Goal: Task Accomplishment & Management: Complete application form

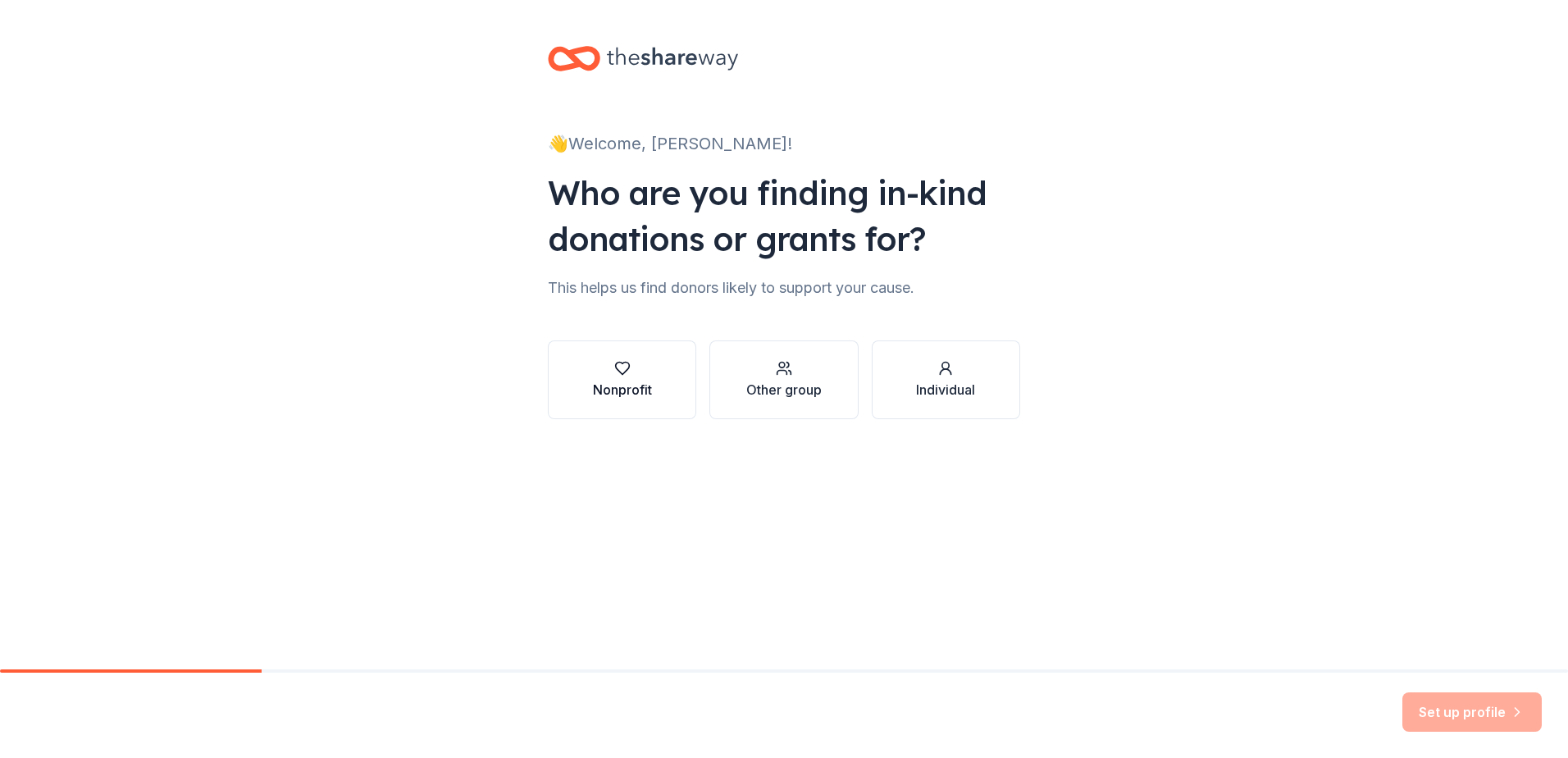
click at [637, 363] on div "button" at bounding box center [621, 369] width 59 height 16
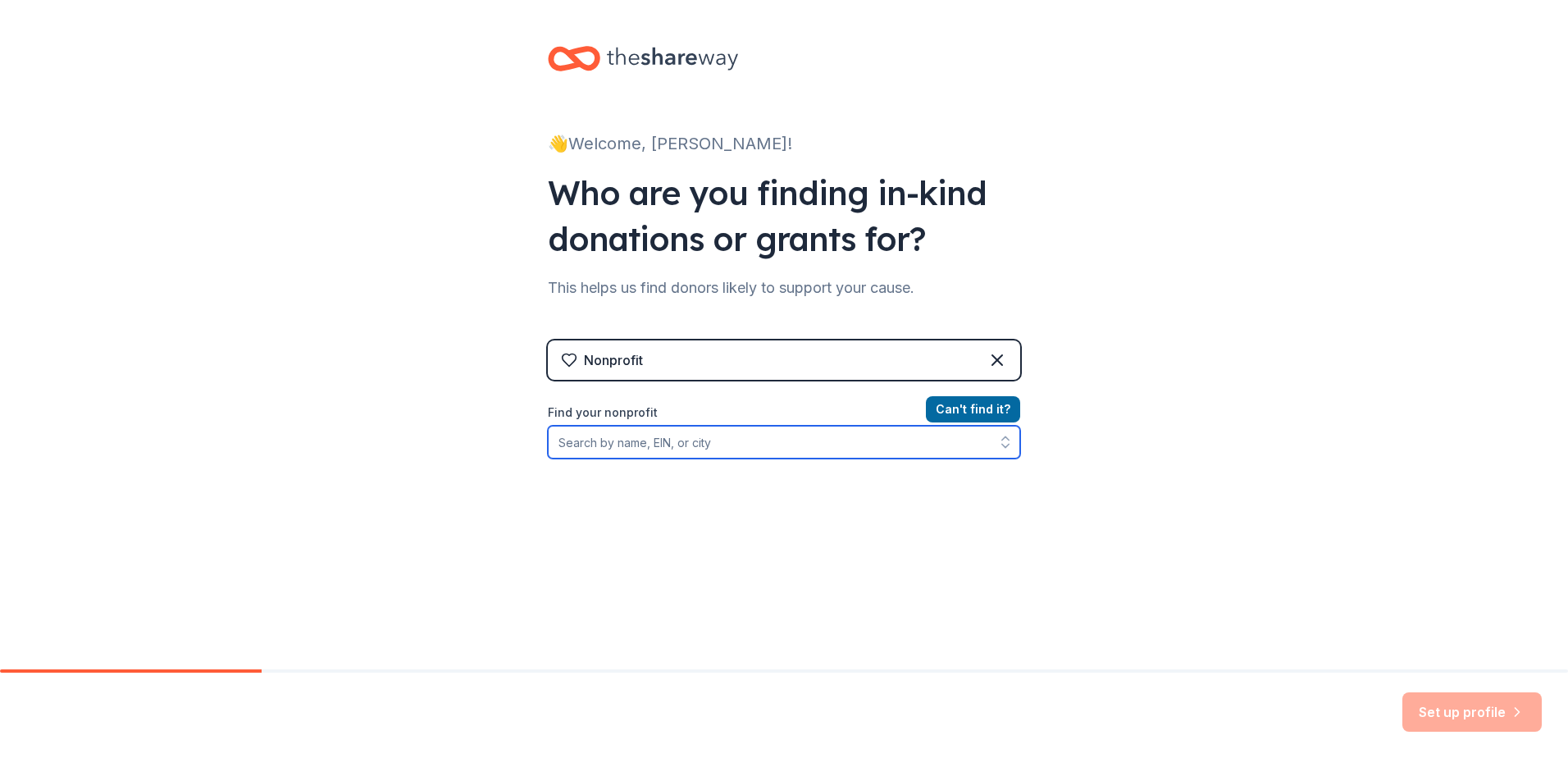
click at [733, 449] on input "Find your nonprofit" at bounding box center [783, 442] width 472 height 33
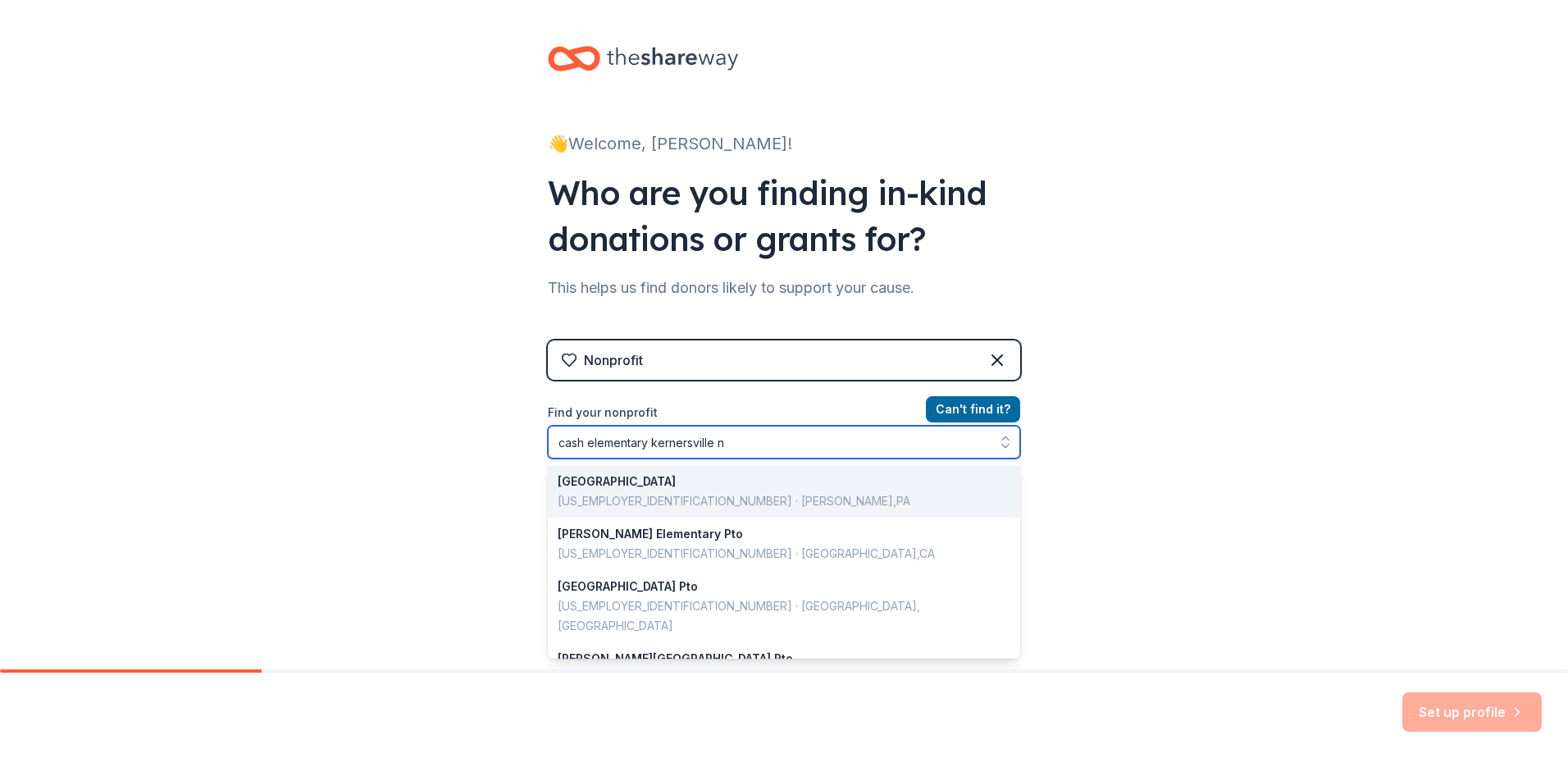
type input "cash elementary kernersville [GEOGRAPHIC_DATA]"
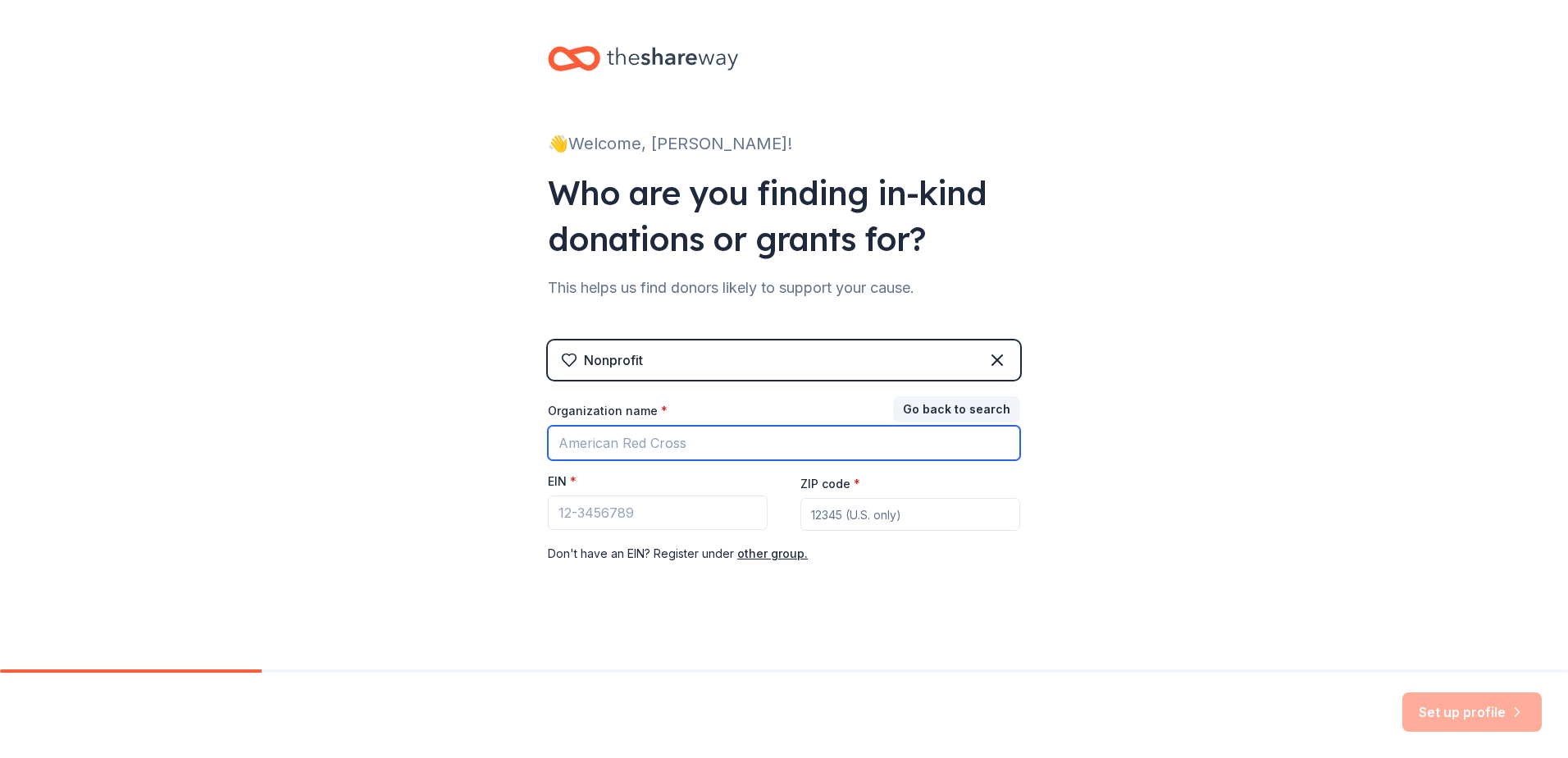
click at [703, 445] on input "Organization name *" at bounding box center [783, 443] width 472 height 34
type input "Cash Elementary PTA"
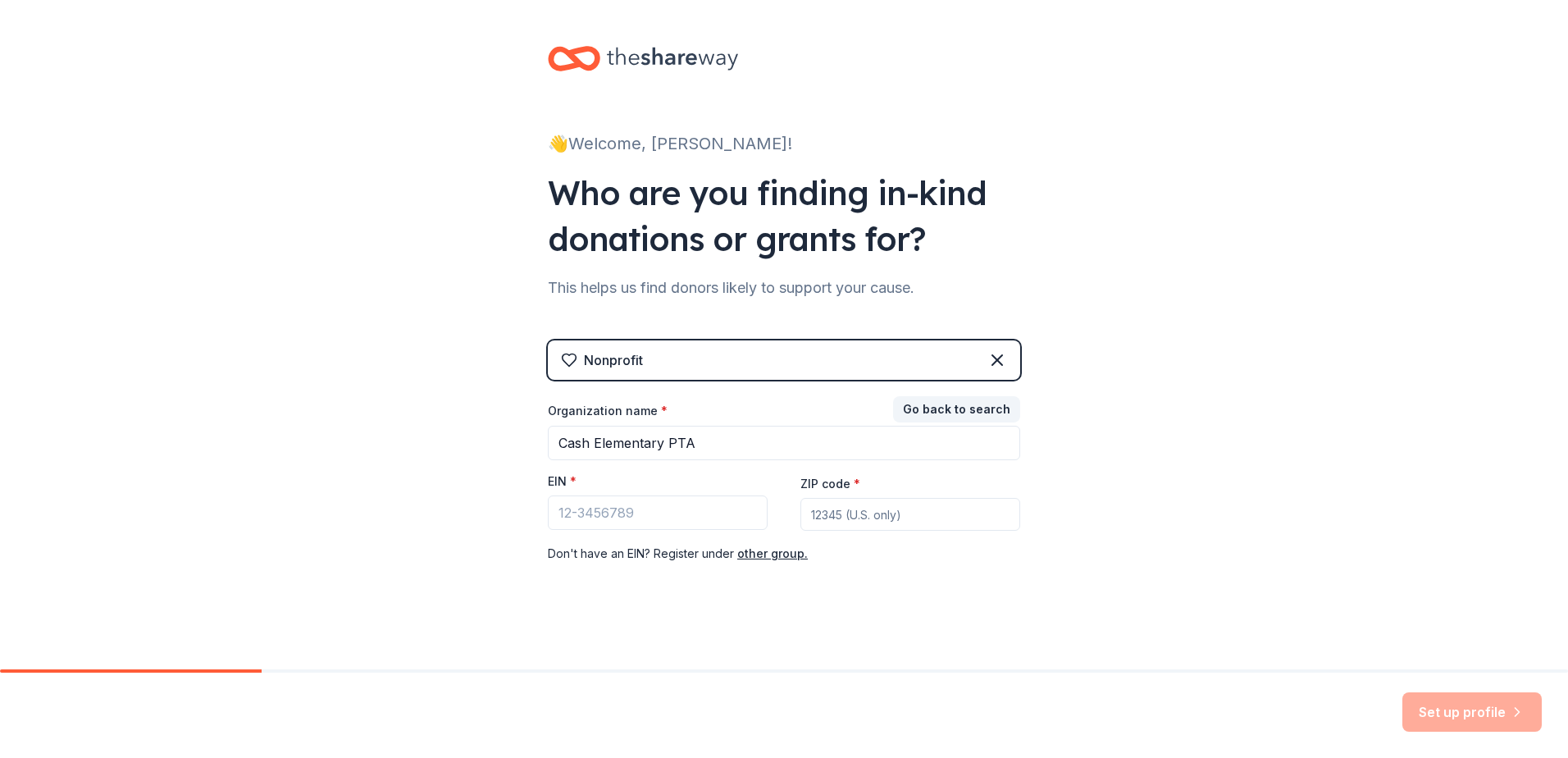
type input "27284"
click at [977, 403] on button "Go back to search" at bounding box center [957, 409] width 127 height 26
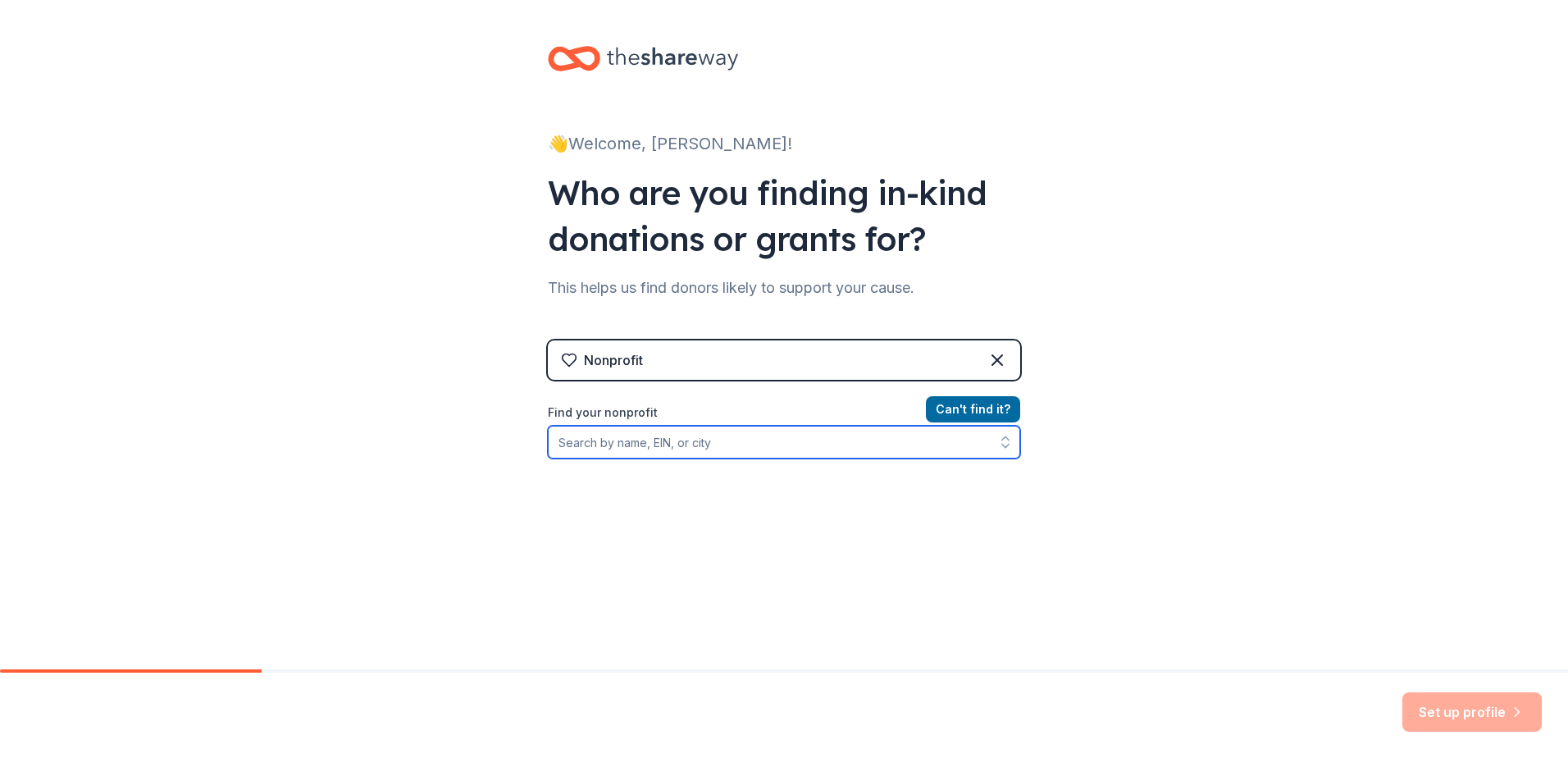
click at [707, 440] on input "Find your nonprofit" at bounding box center [783, 442] width 472 height 33
type input "cash elementary pta"
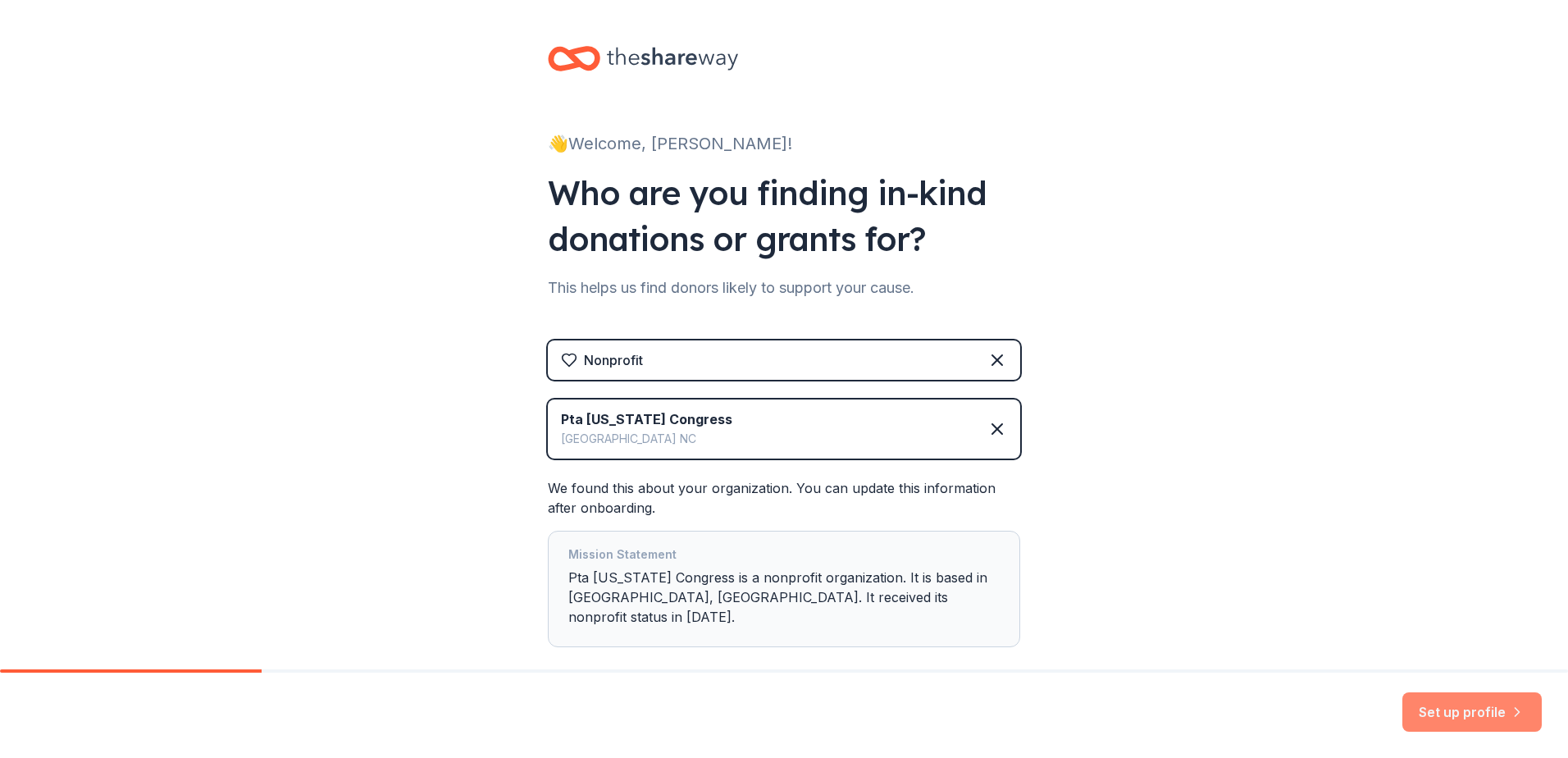
click at [1448, 720] on button "Set up profile" at bounding box center [1472, 712] width 139 height 40
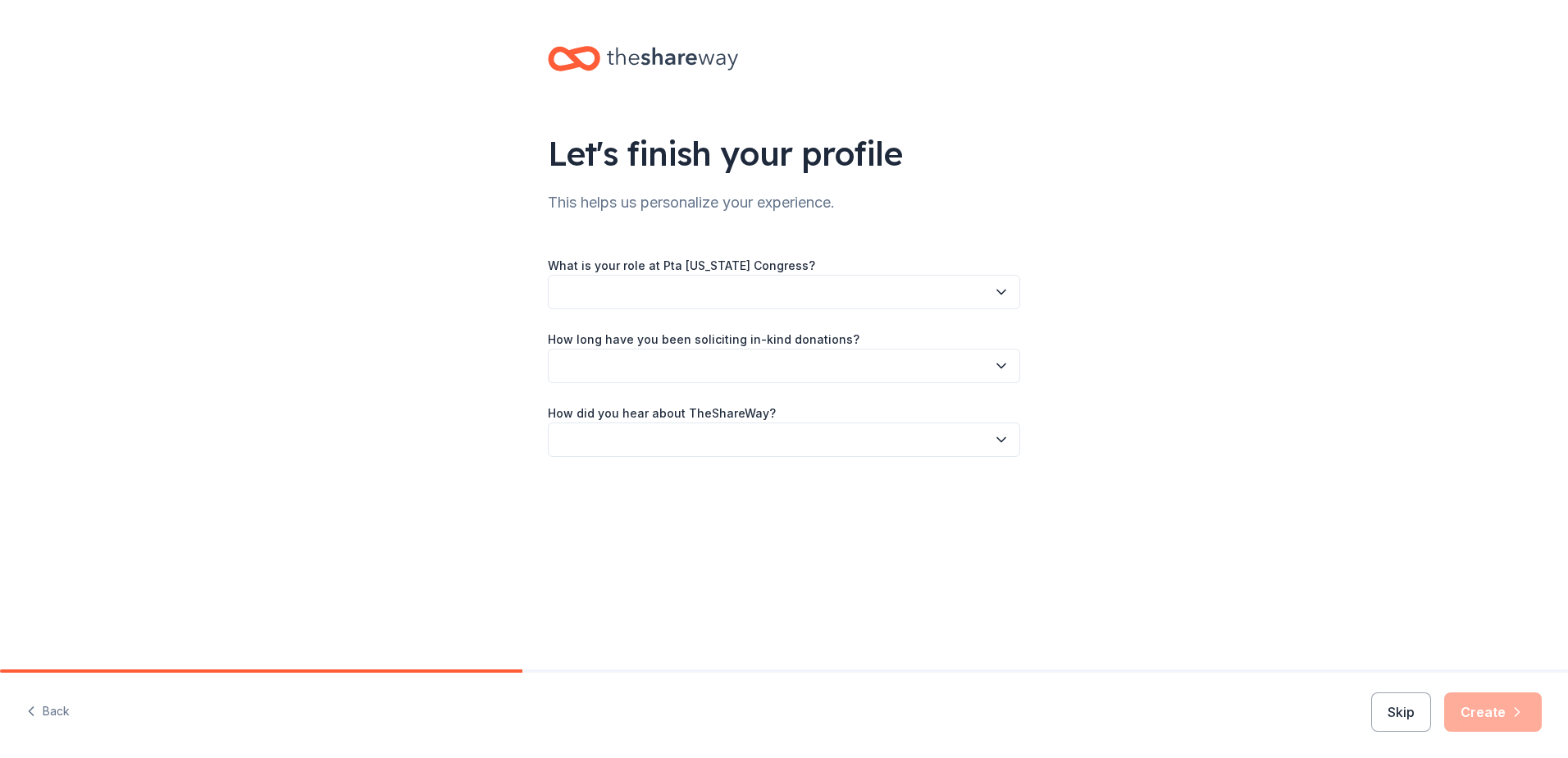
click at [1001, 294] on icon "button" at bounding box center [1001, 292] width 8 height 5
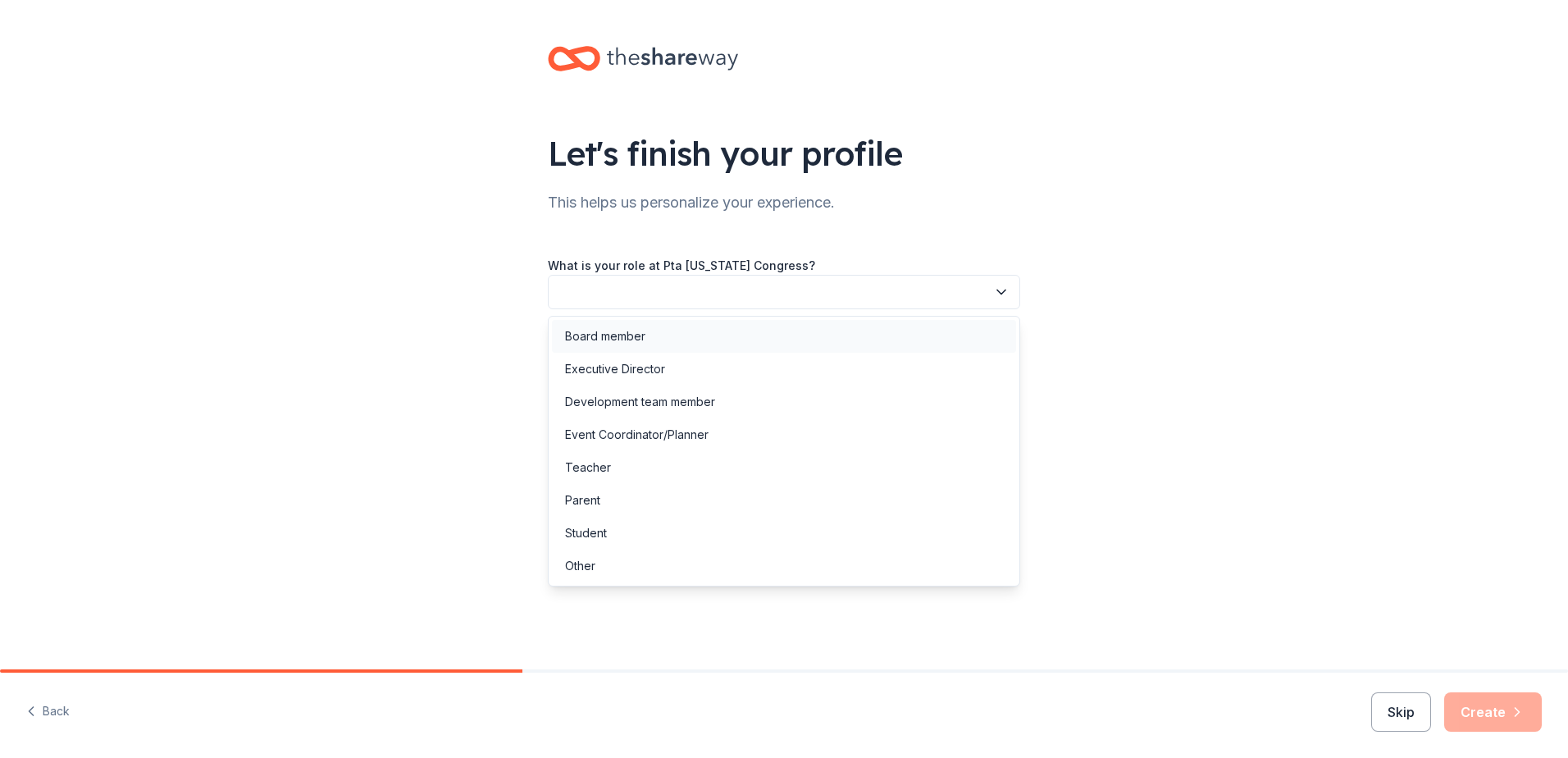
click at [593, 335] on div "Board member" at bounding box center [605, 336] width 80 height 20
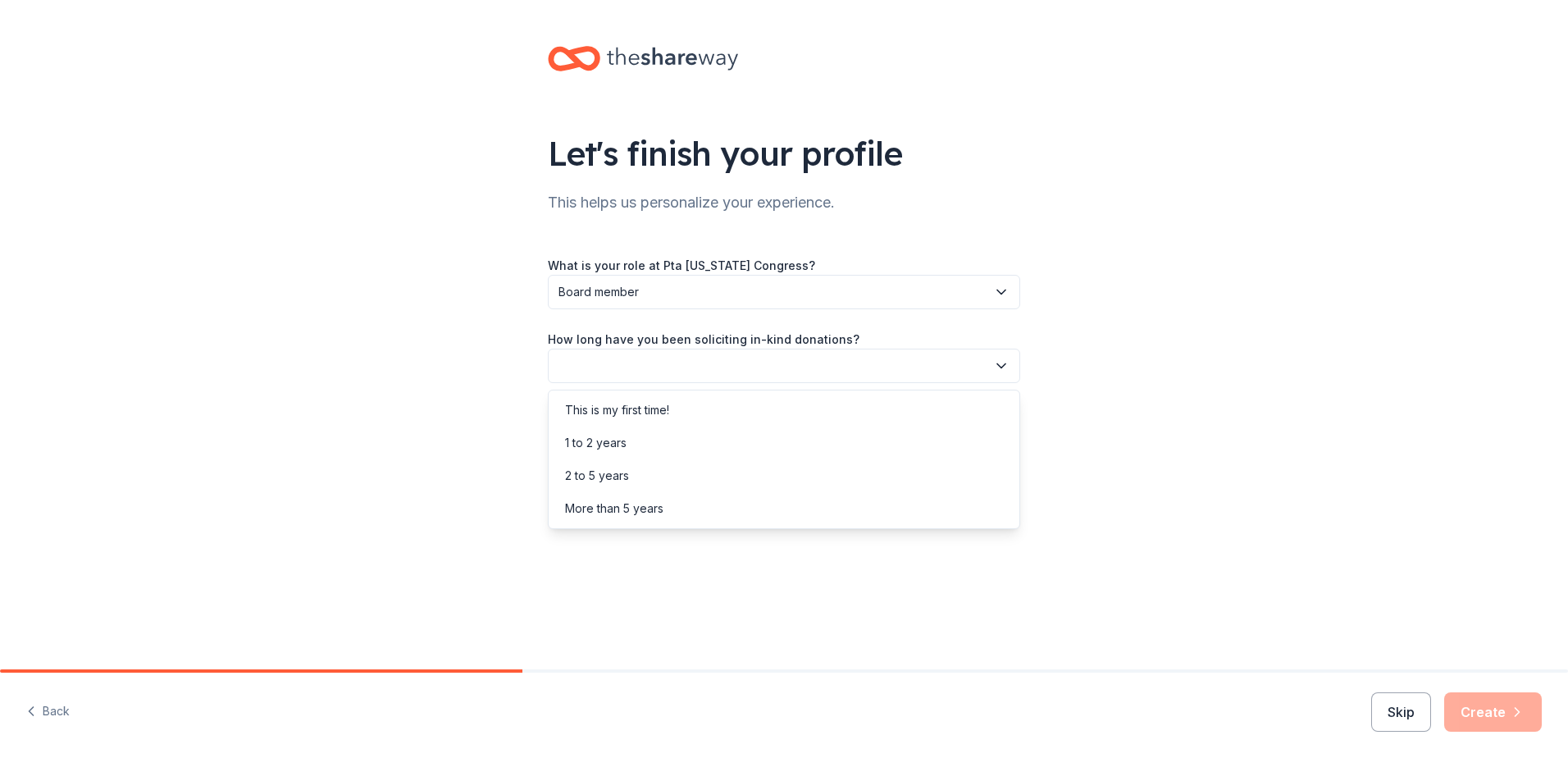
click at [588, 372] on button "button" at bounding box center [783, 366] width 472 height 34
click at [602, 412] on div "This is my first time!" at bounding box center [617, 410] width 104 height 20
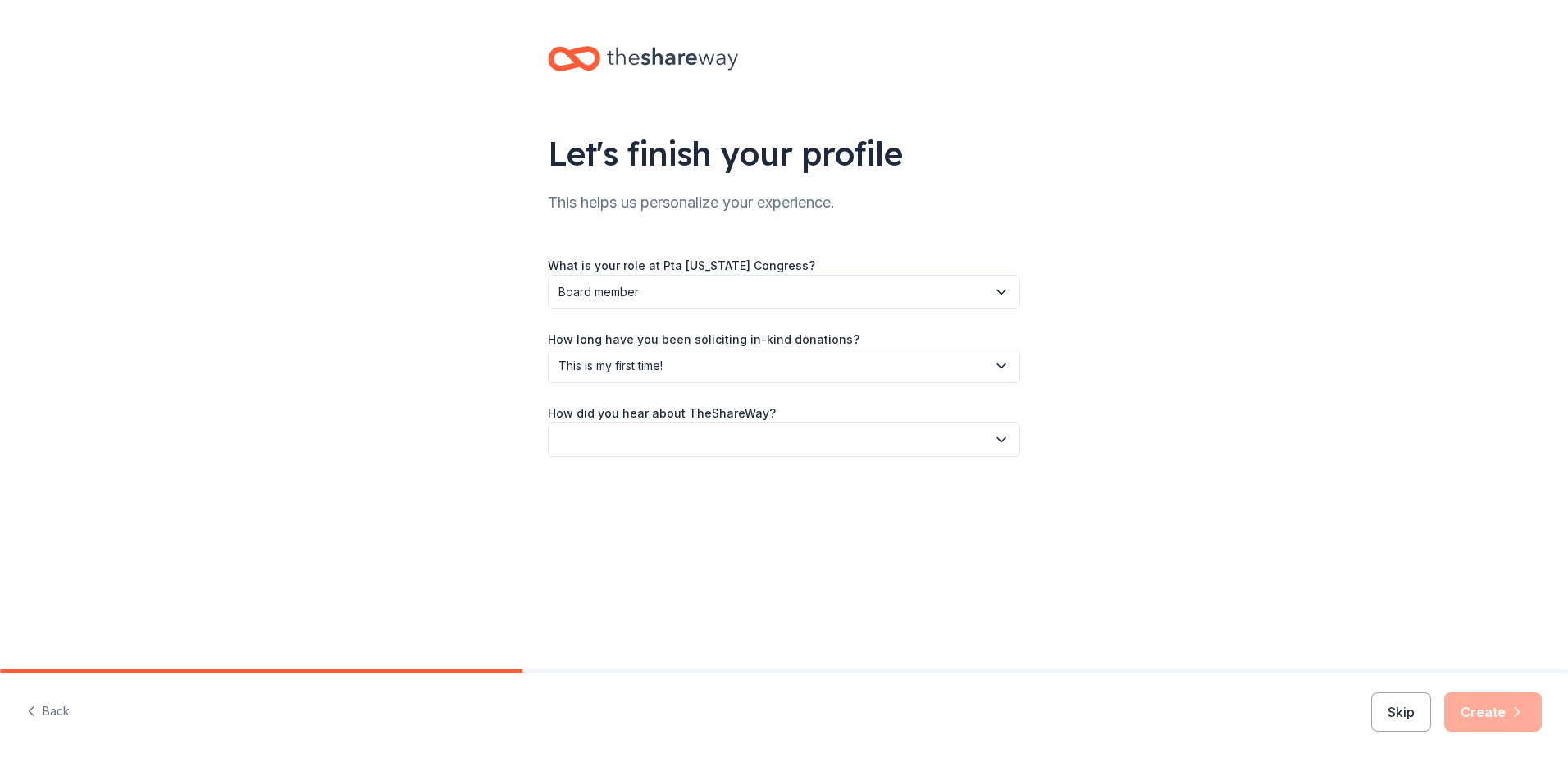
click at [602, 435] on button "button" at bounding box center [783, 440] width 472 height 34
click at [605, 516] on div "Online search" at bounding box center [602, 517] width 75 height 20
click at [1496, 709] on button "Create" at bounding box center [1493, 712] width 98 height 40
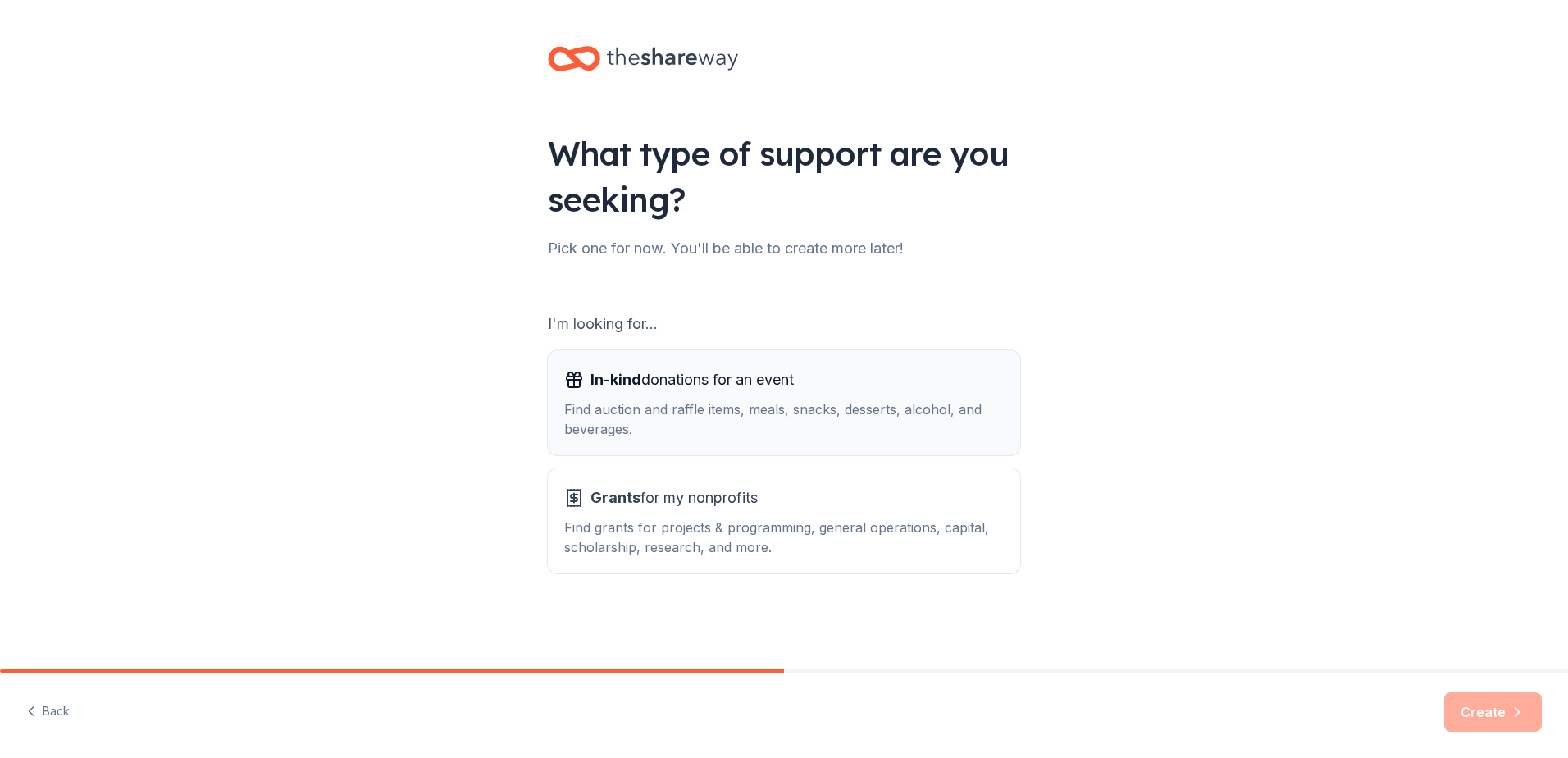
click at [662, 400] on div "Find auction and raffle items, meals, snacks, desserts, alcohol, and beverages." at bounding box center [784, 419] width 440 height 40
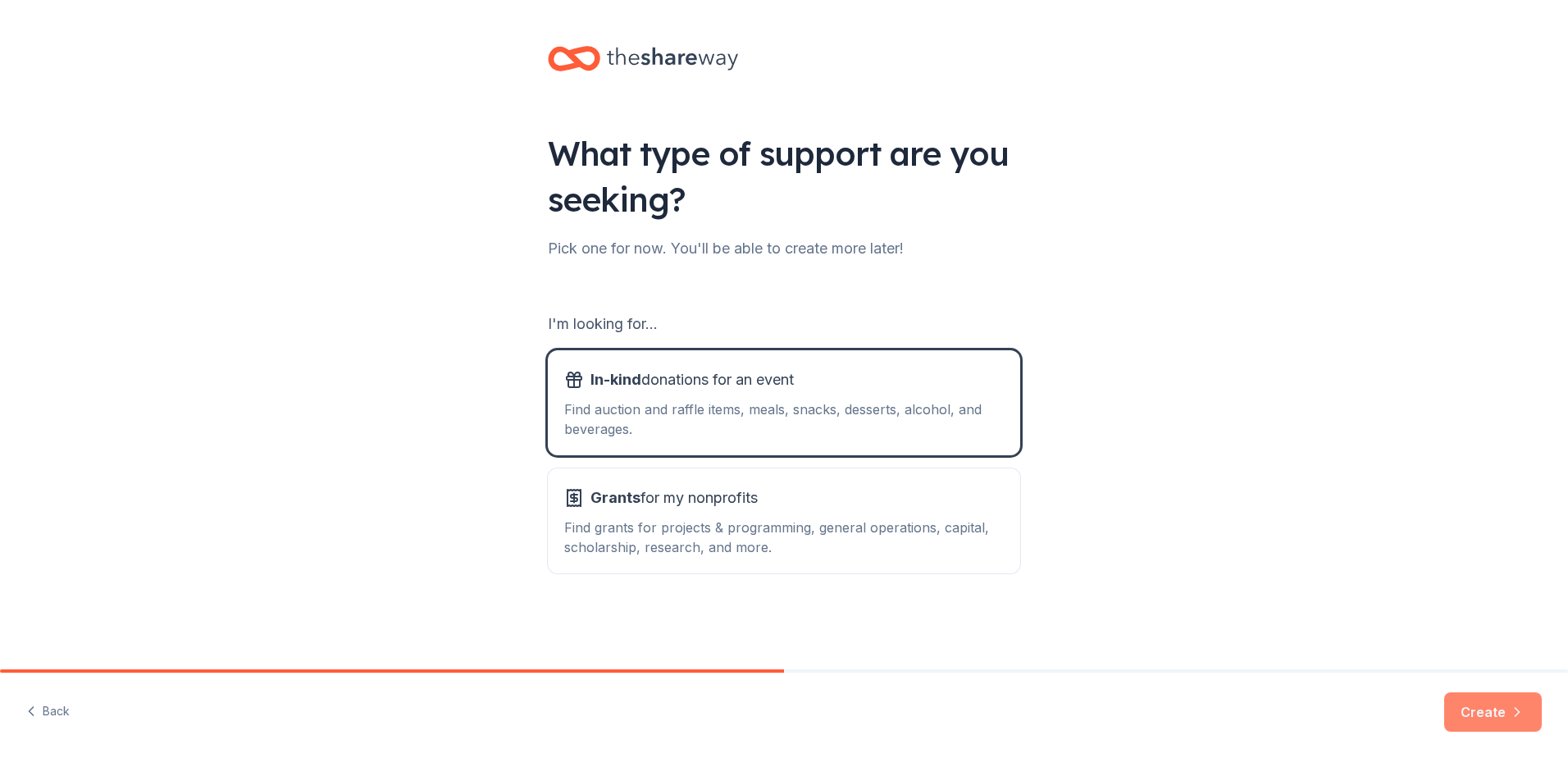
click at [1485, 714] on button "Create" at bounding box center [1493, 712] width 98 height 40
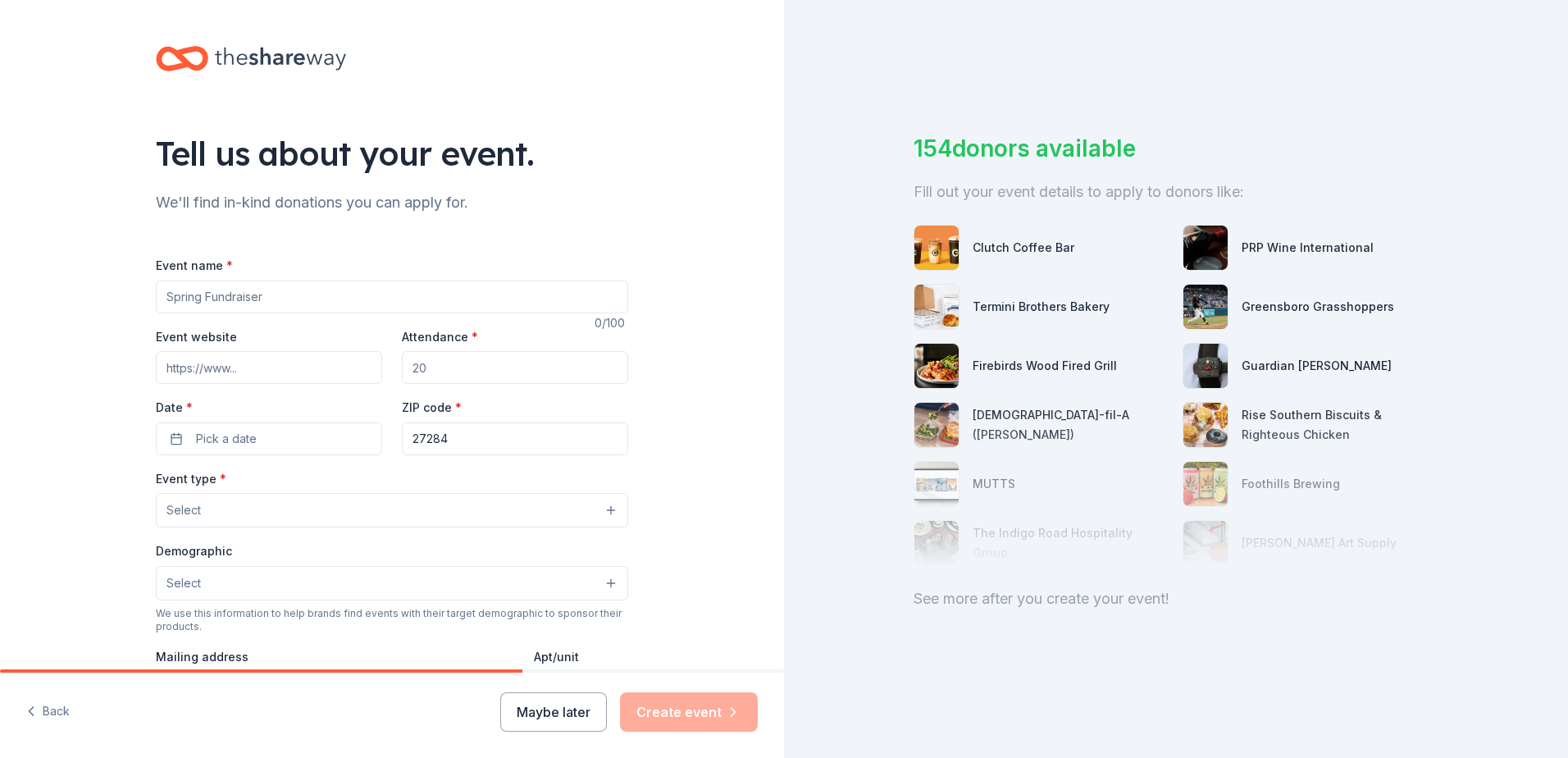
click at [341, 295] on input "Event name *" at bounding box center [392, 297] width 472 height 33
type input "Sunshine Fridays"
click at [268, 371] on input "Event website" at bounding box center [269, 368] width 227 height 33
click at [454, 368] on input "Attendance *" at bounding box center [515, 368] width 227 height 33
drag, startPoint x: 450, startPoint y: 371, endPoint x: 361, endPoint y: 363, distance: 89.4
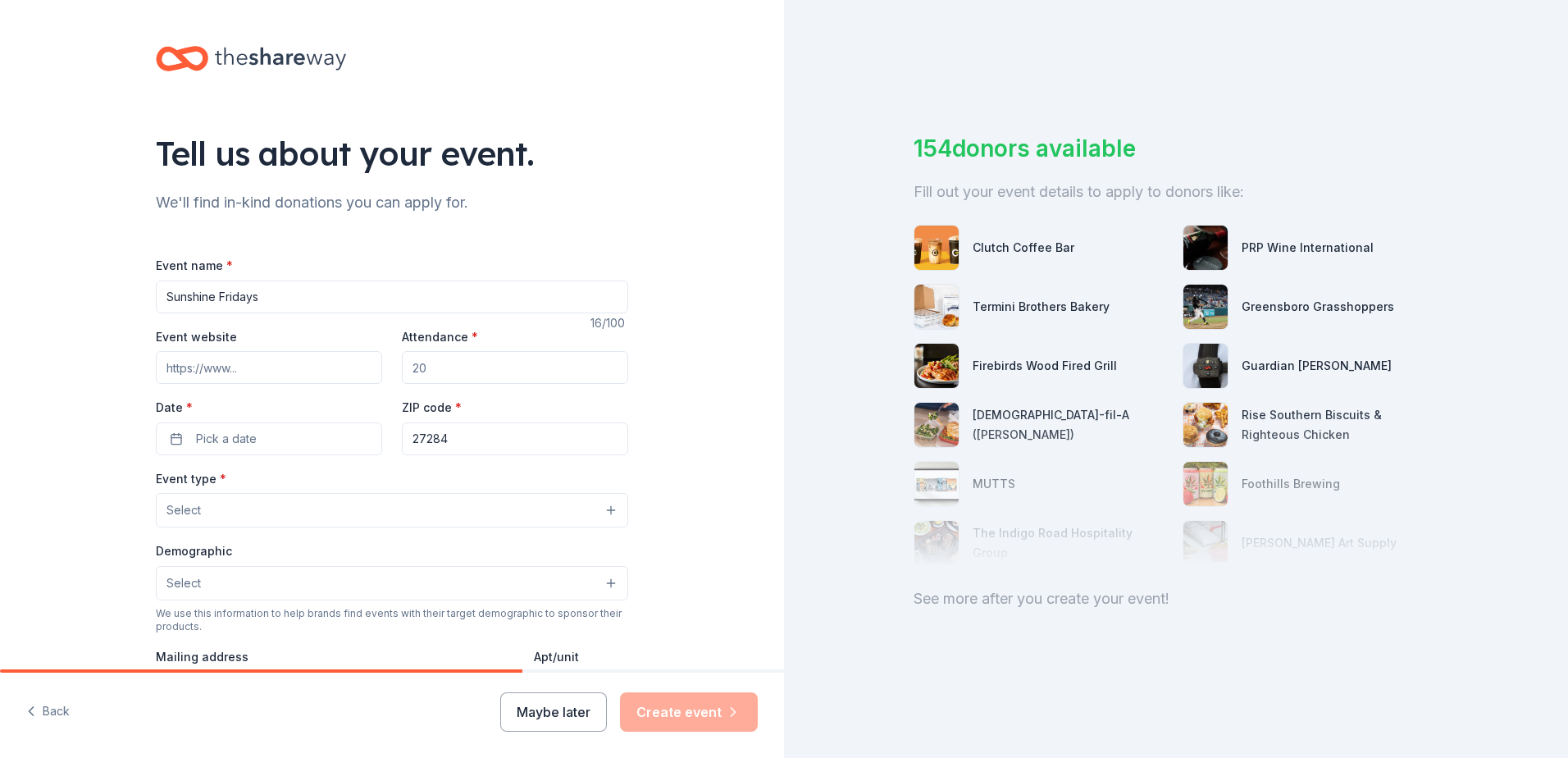
click at [361, 363] on div "Event website Attendance * Date * Pick a date ZIP code * 27284" at bounding box center [392, 390] width 472 height 129
type input "7"
type input "80"
click at [291, 442] on button "Pick a date" at bounding box center [269, 439] width 227 height 33
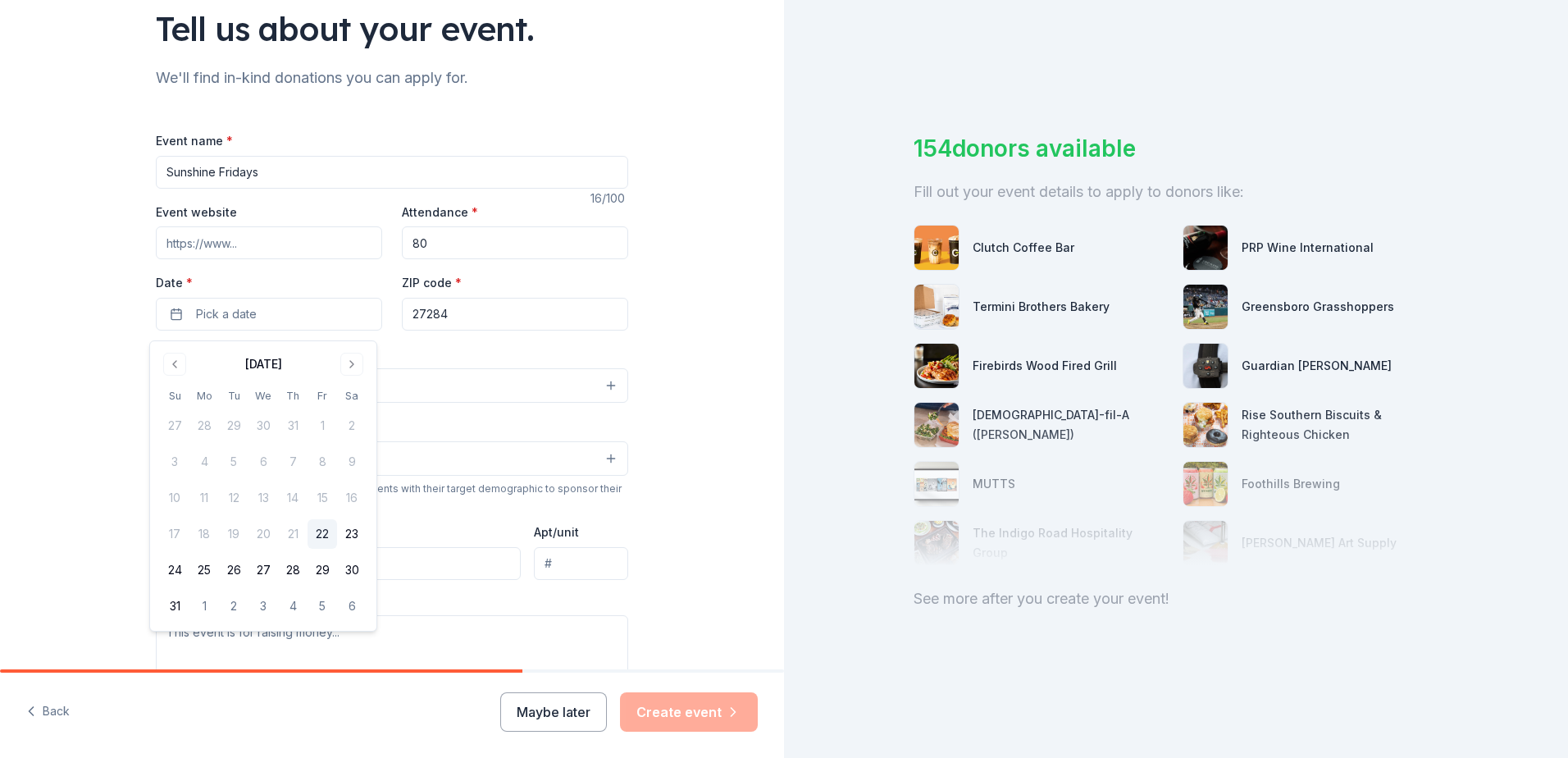
scroll to position [136, 0]
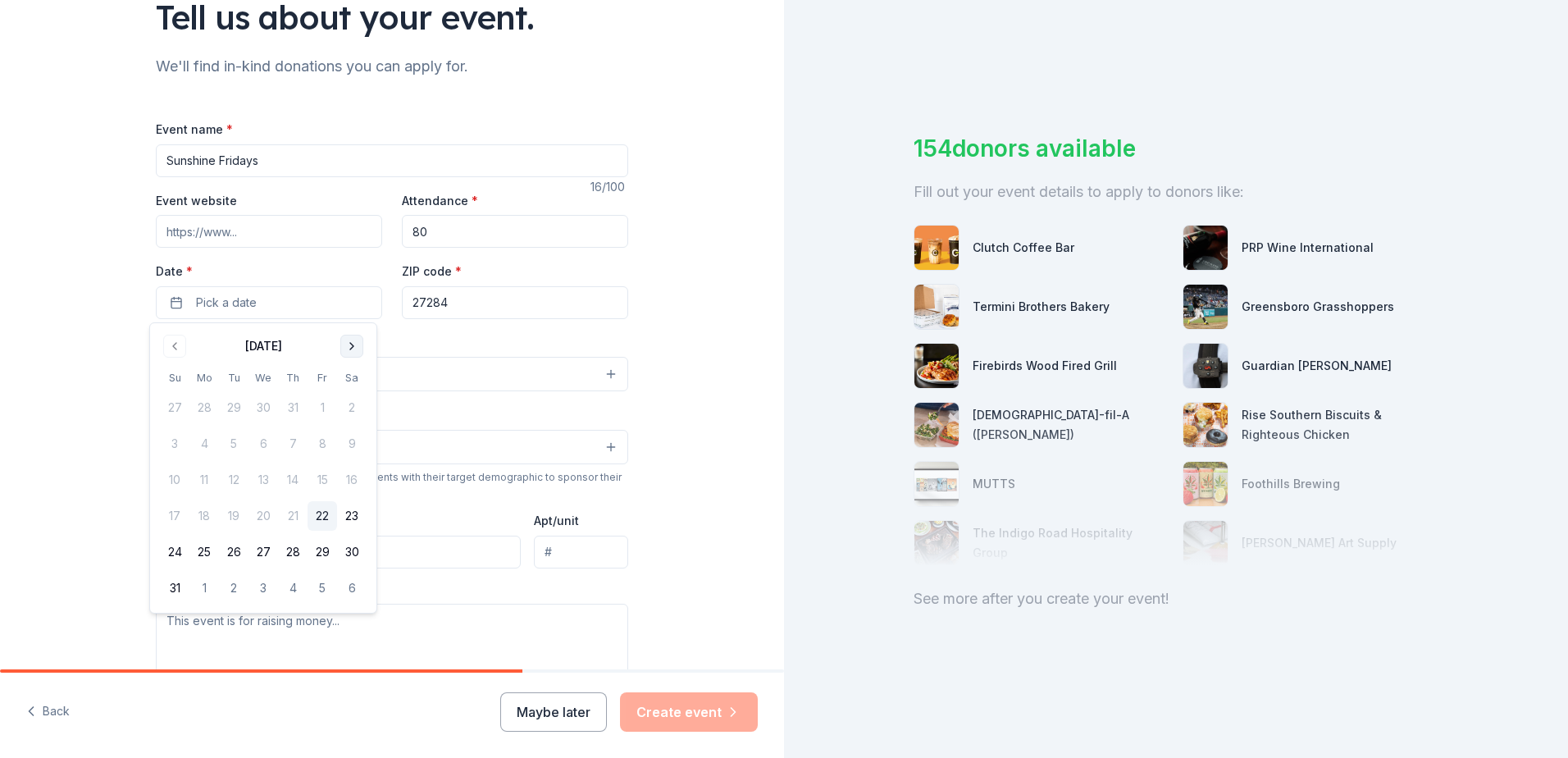
click at [347, 349] on button "Go to next month" at bounding box center [351, 345] width 23 height 23
click at [322, 517] on button "26" at bounding box center [322, 516] width 30 height 30
click at [696, 372] on div "Tell us about your event. We'll find in-kind donations you can apply for. Event…" at bounding box center [392, 409] width 784 height 1091
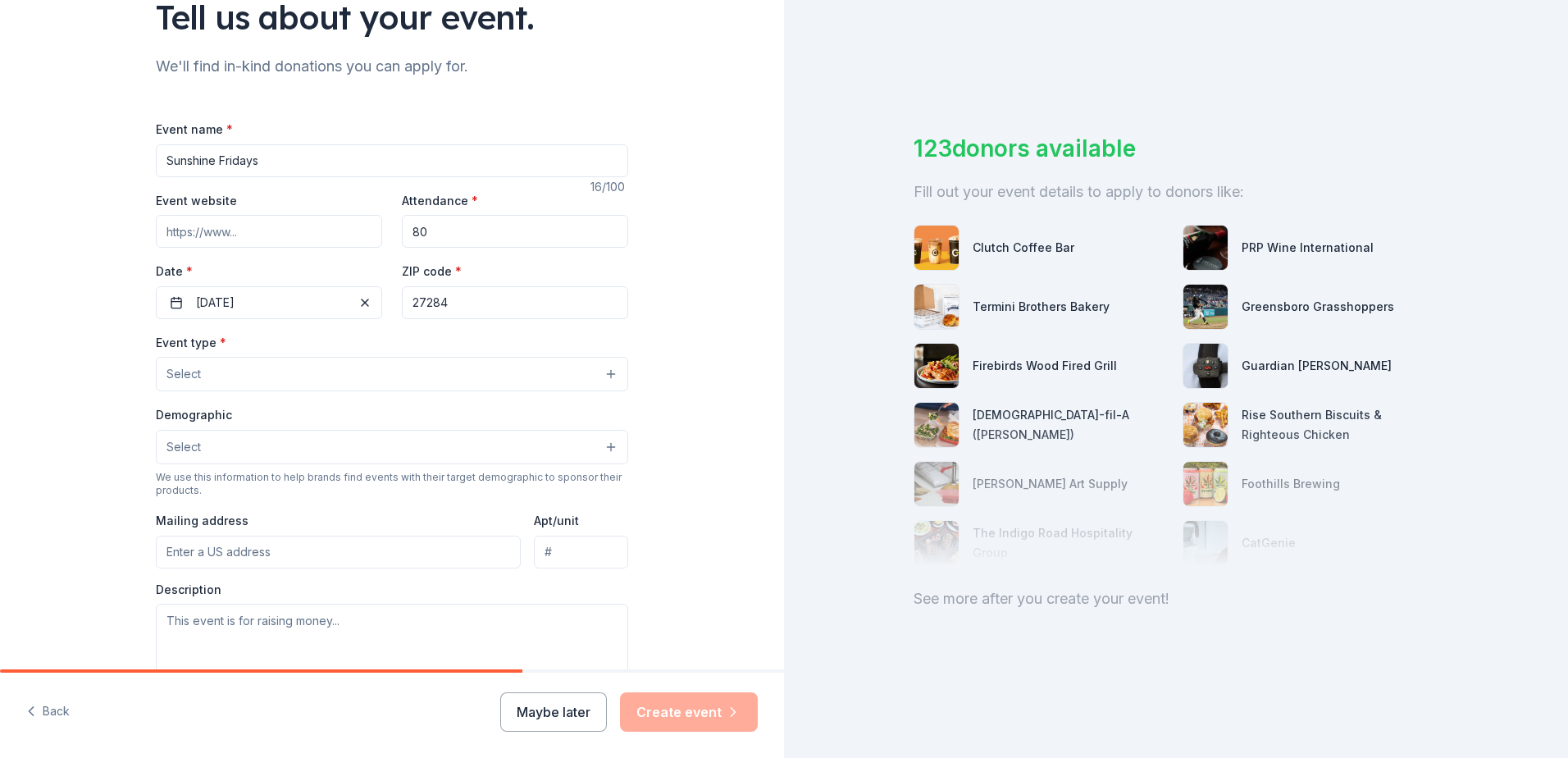
click at [458, 381] on button "Select" at bounding box center [392, 374] width 472 height 34
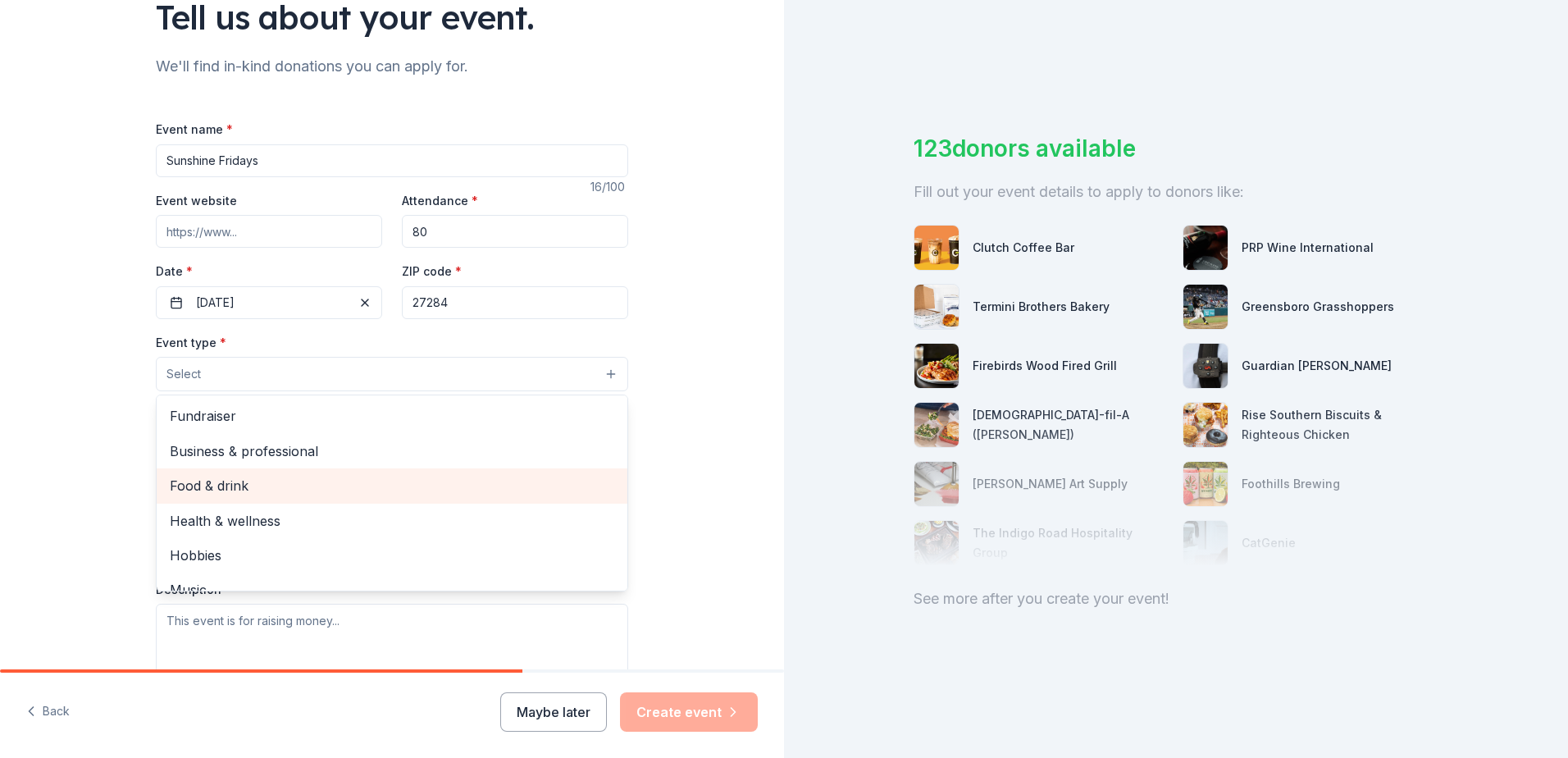
click at [233, 482] on span "Food & drink" at bounding box center [392, 486] width 444 height 22
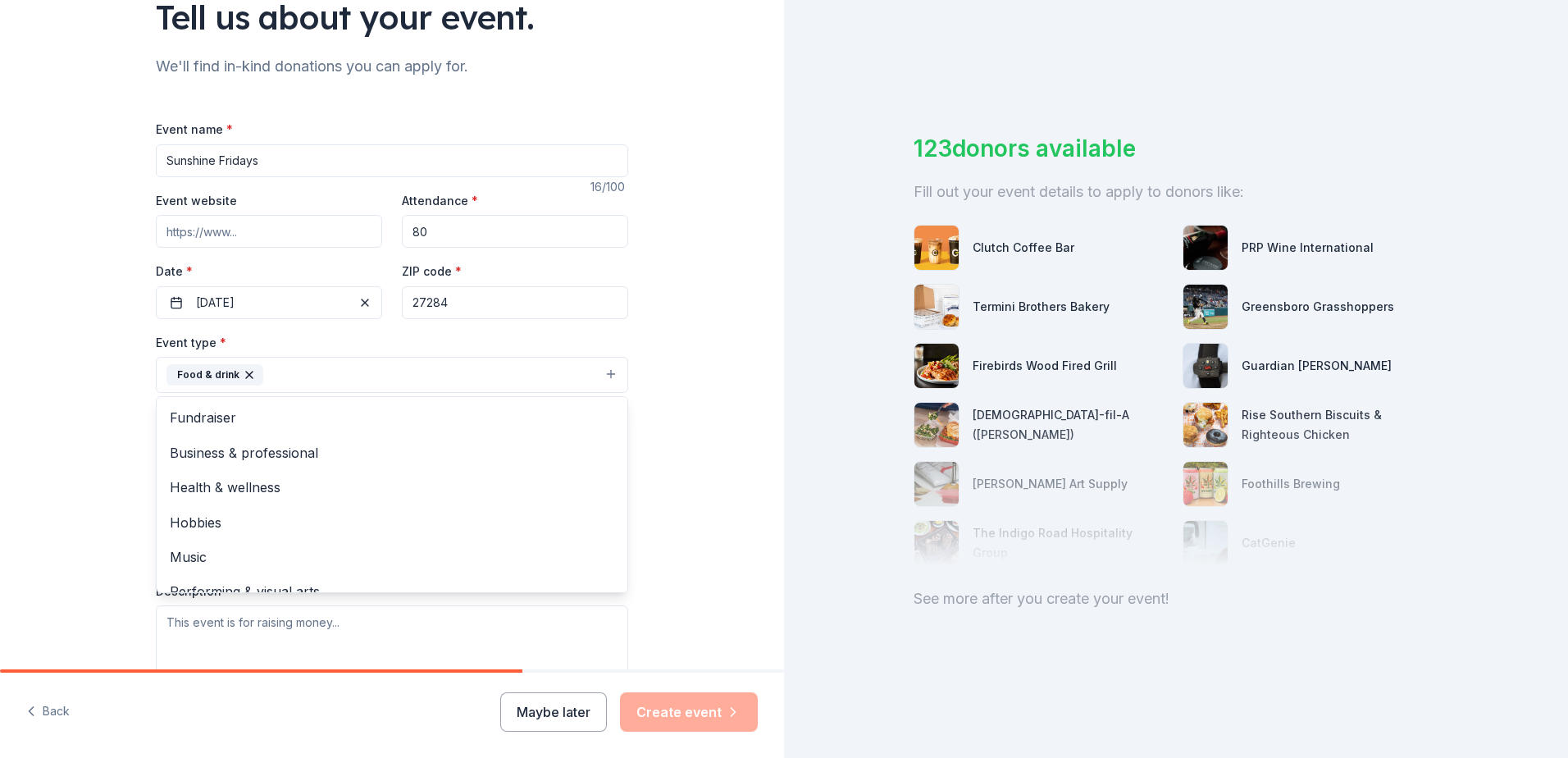
click at [708, 486] on div "Tell us about your event. We'll find in-kind donations you can apply for. Event…" at bounding box center [392, 410] width 784 height 1093
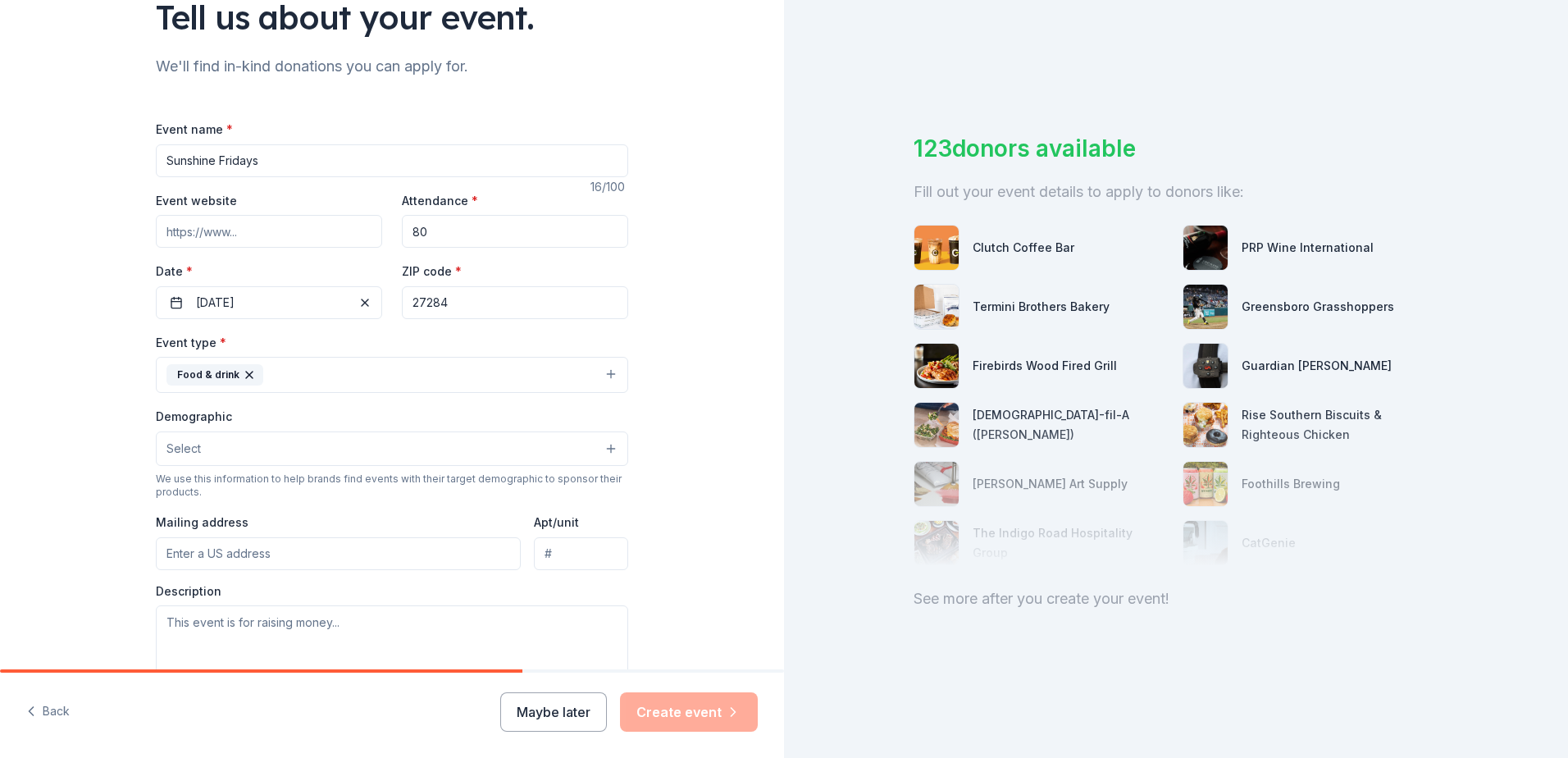
click at [543, 447] on button "Select" at bounding box center [392, 449] width 472 height 34
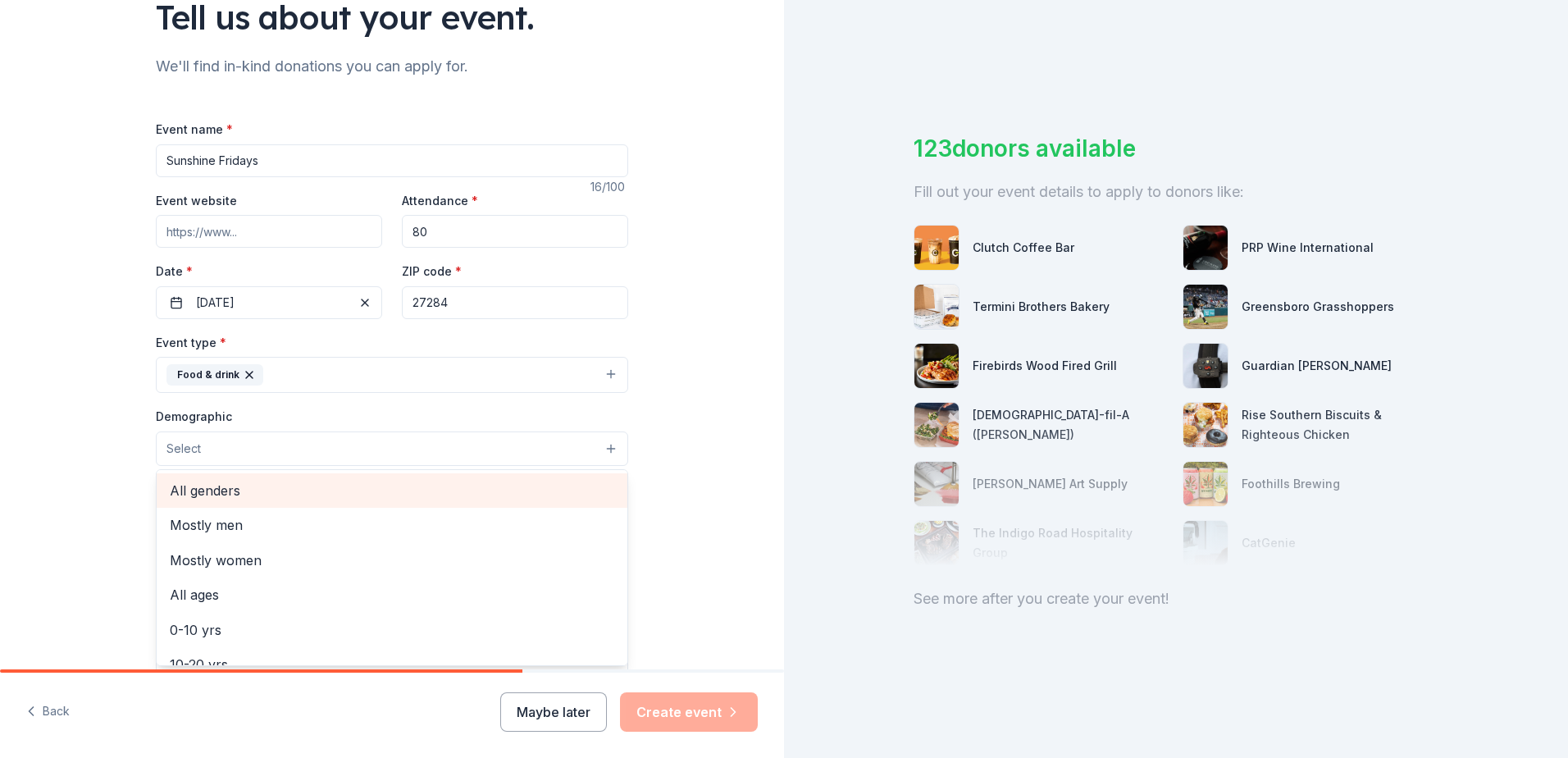
click at [385, 486] on span "All genders" at bounding box center [392, 491] width 444 height 22
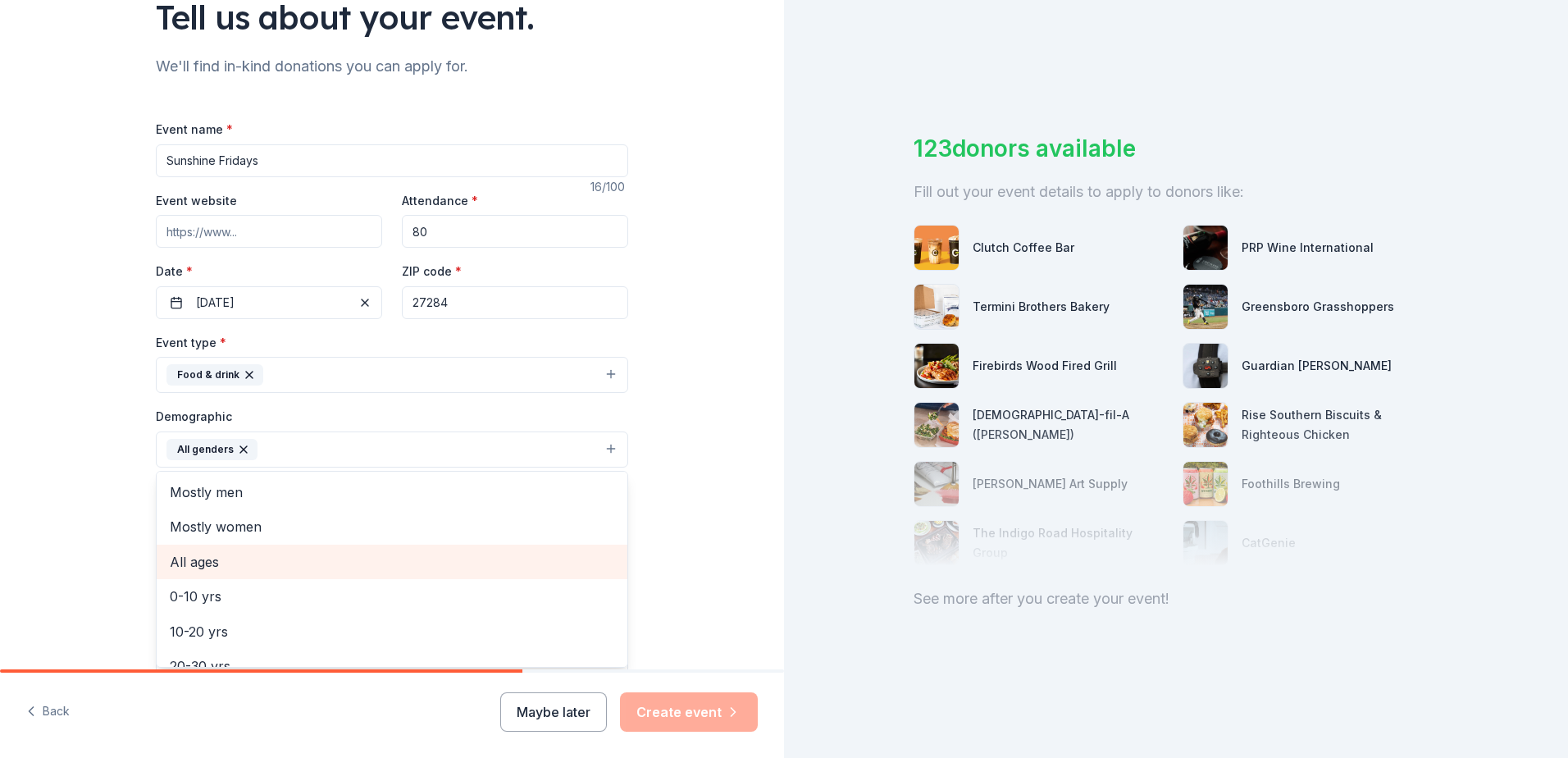
click at [214, 556] on span "All ages" at bounding box center [392, 562] width 444 height 22
click at [719, 512] on div "Tell us about your event. We'll find in-kind donations you can apply for. Event…" at bounding box center [392, 411] width 784 height 1095
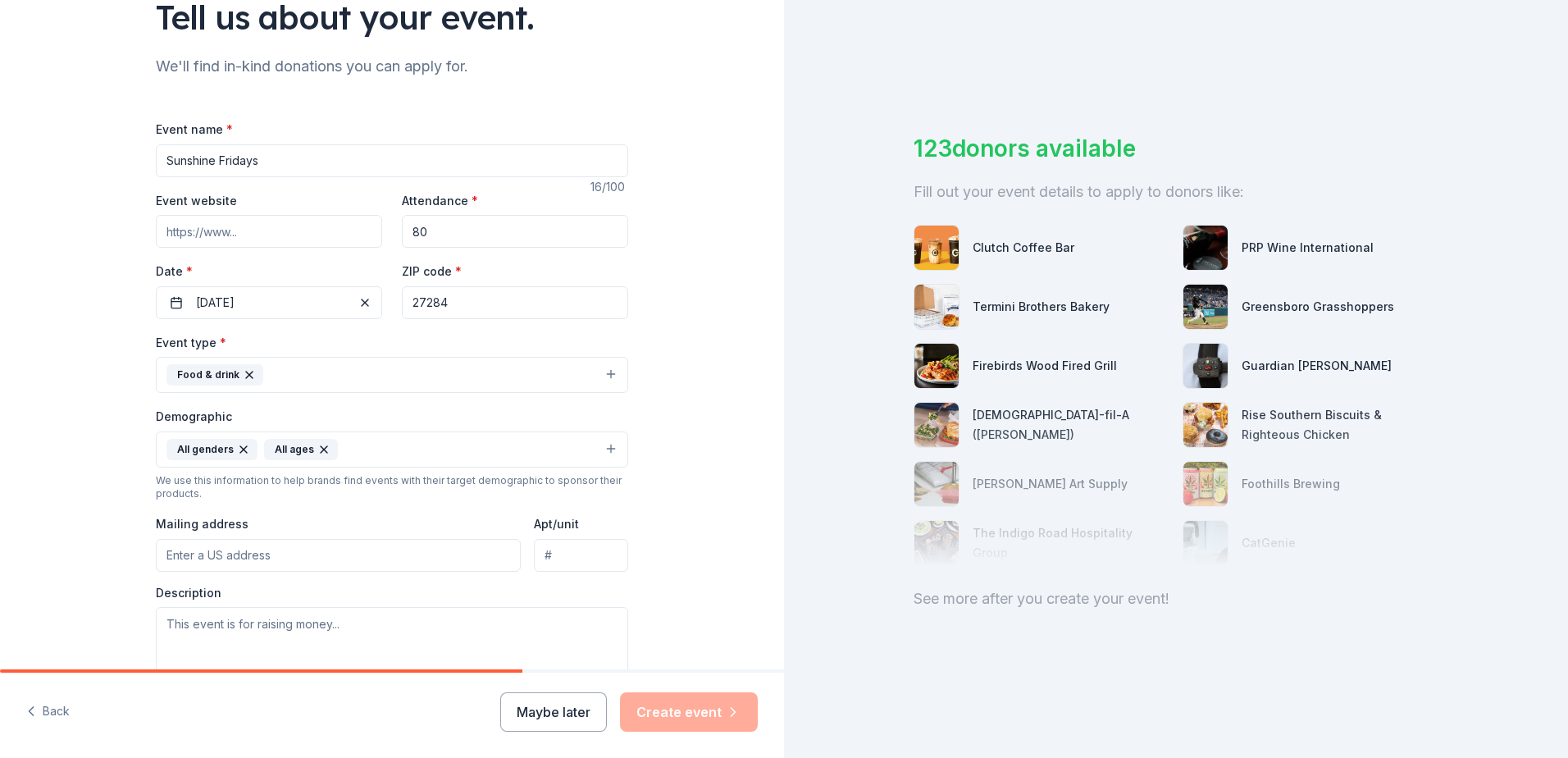
click at [389, 553] on input "Mailing address" at bounding box center [339, 556] width 365 height 33
type input "[STREET_ADDRESS]"
click at [731, 570] on div "Tell us about your event. We'll find in-kind donations you can apply for. Event…" at bounding box center [392, 411] width 784 height 1095
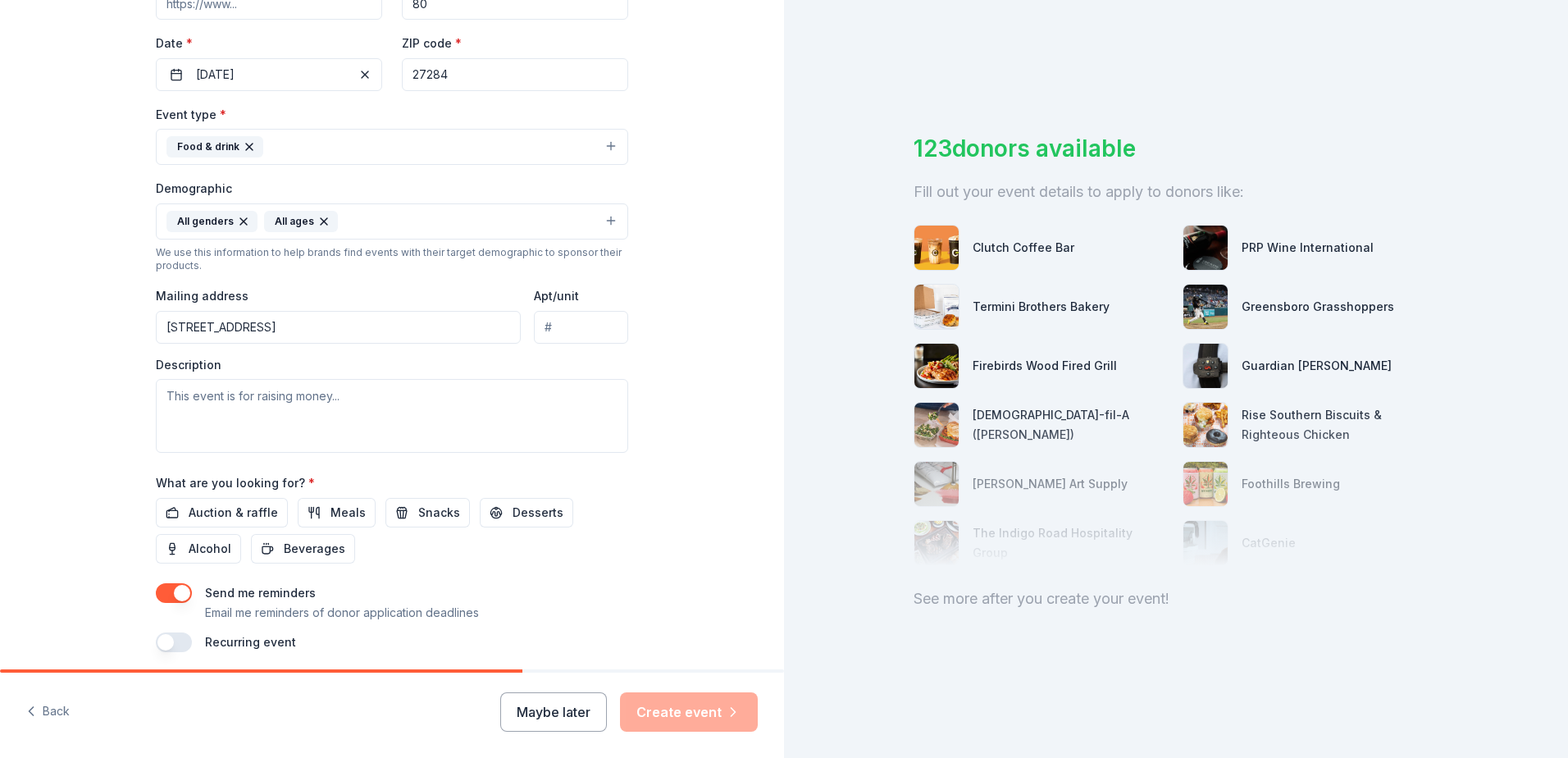
scroll to position [426, 0]
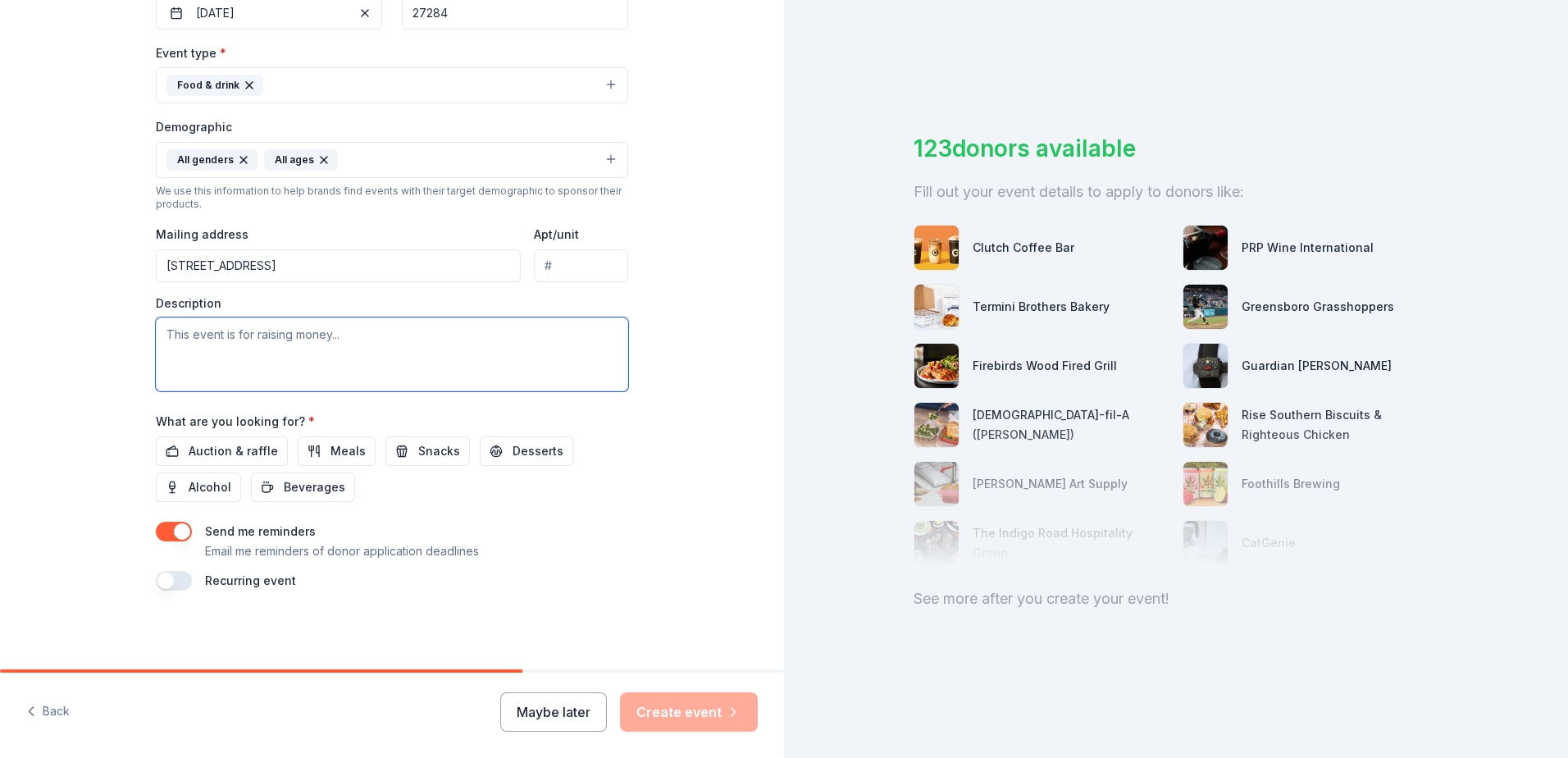
click at [278, 342] on textarea at bounding box center [392, 354] width 472 height 74
click at [339, 451] on span "Meals" at bounding box center [348, 451] width 35 height 20
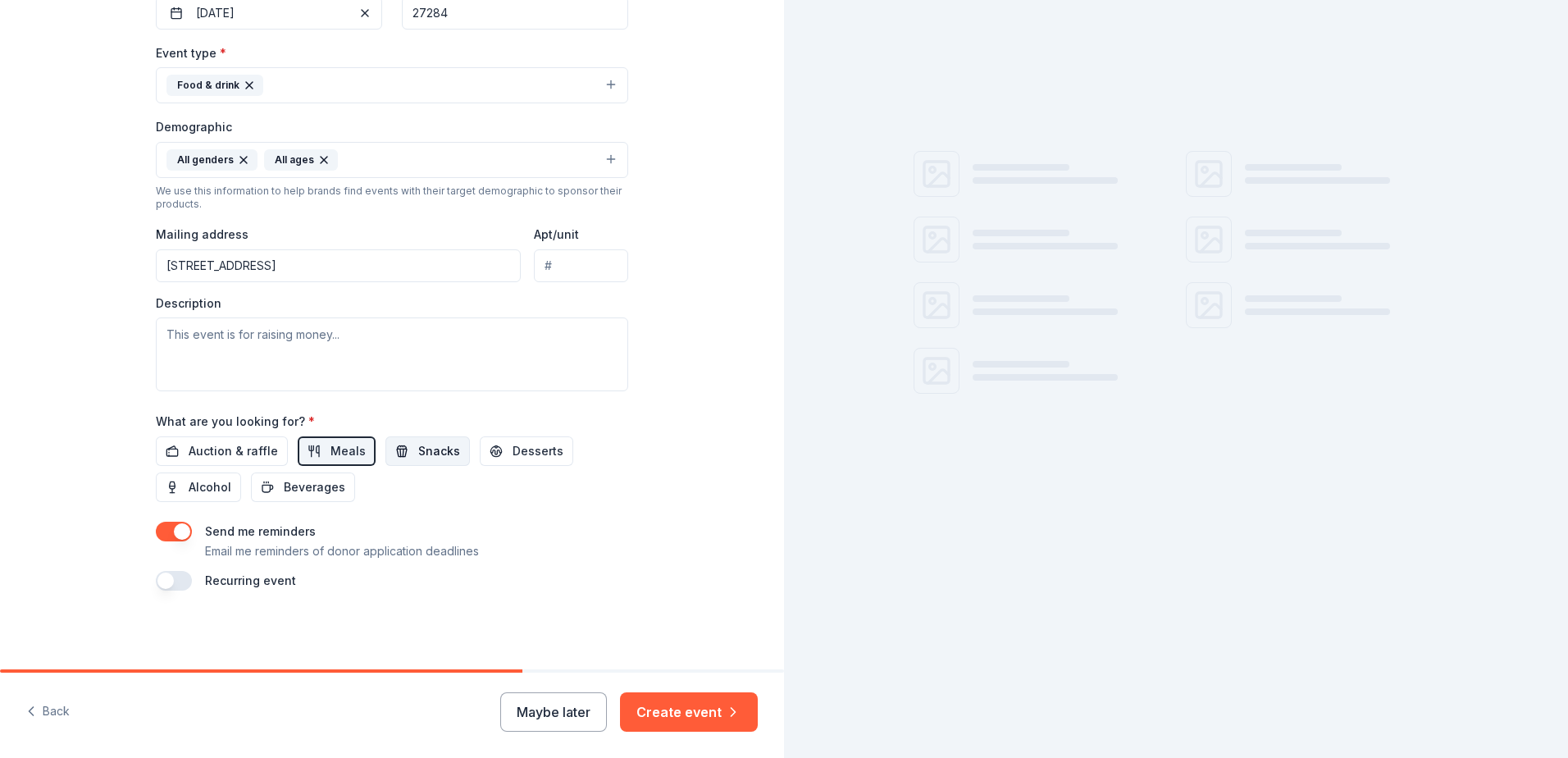
click at [418, 449] on span "Snacks" at bounding box center [439, 451] width 42 height 20
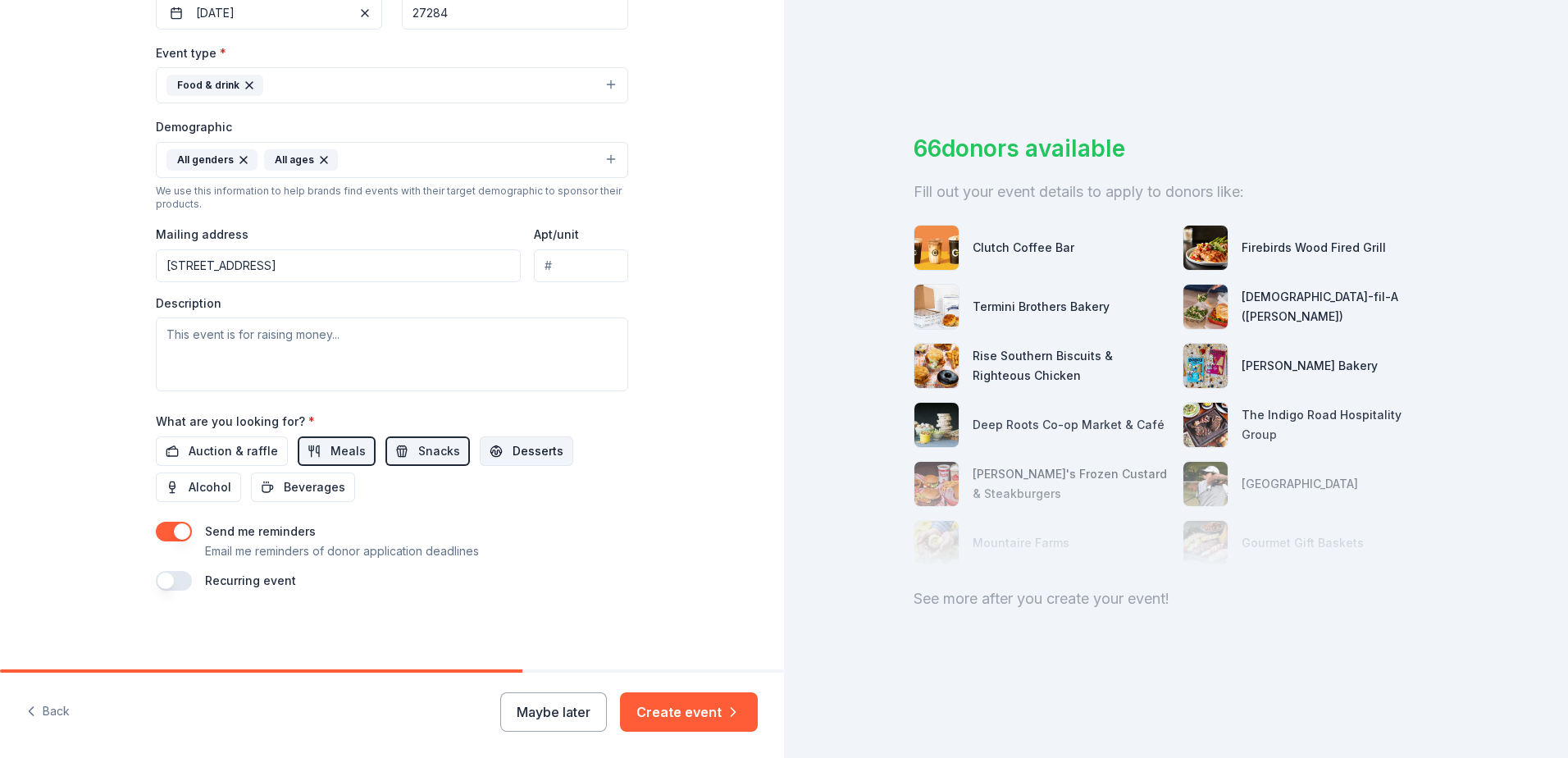
click at [512, 453] on span "Desserts" at bounding box center [537, 451] width 51 height 20
click at [313, 485] on span "Beverages" at bounding box center [314, 487] width 61 height 20
click at [157, 585] on button "button" at bounding box center [174, 581] width 36 height 20
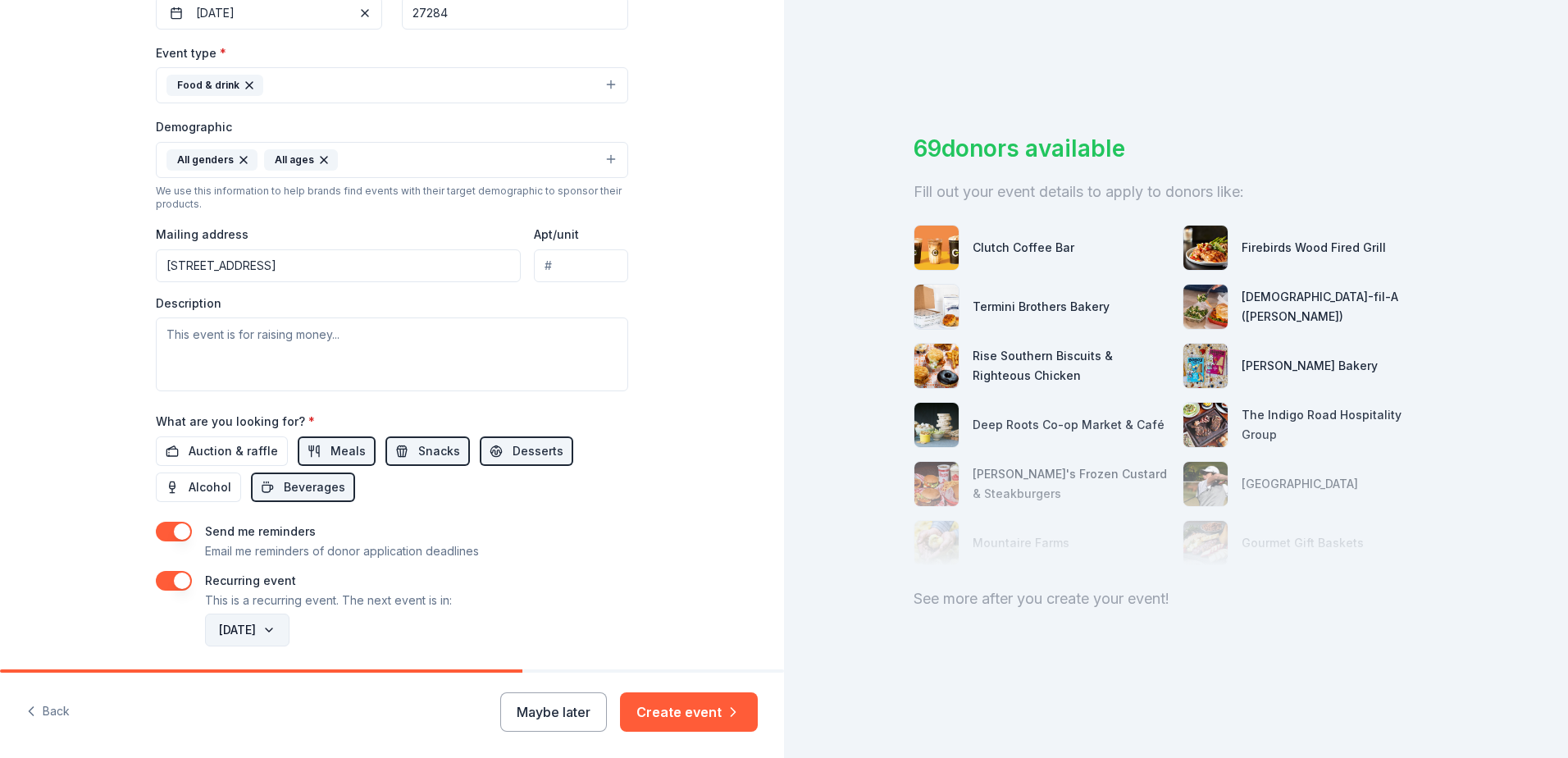
click at [289, 624] on button "[DATE]" at bounding box center [247, 630] width 85 height 33
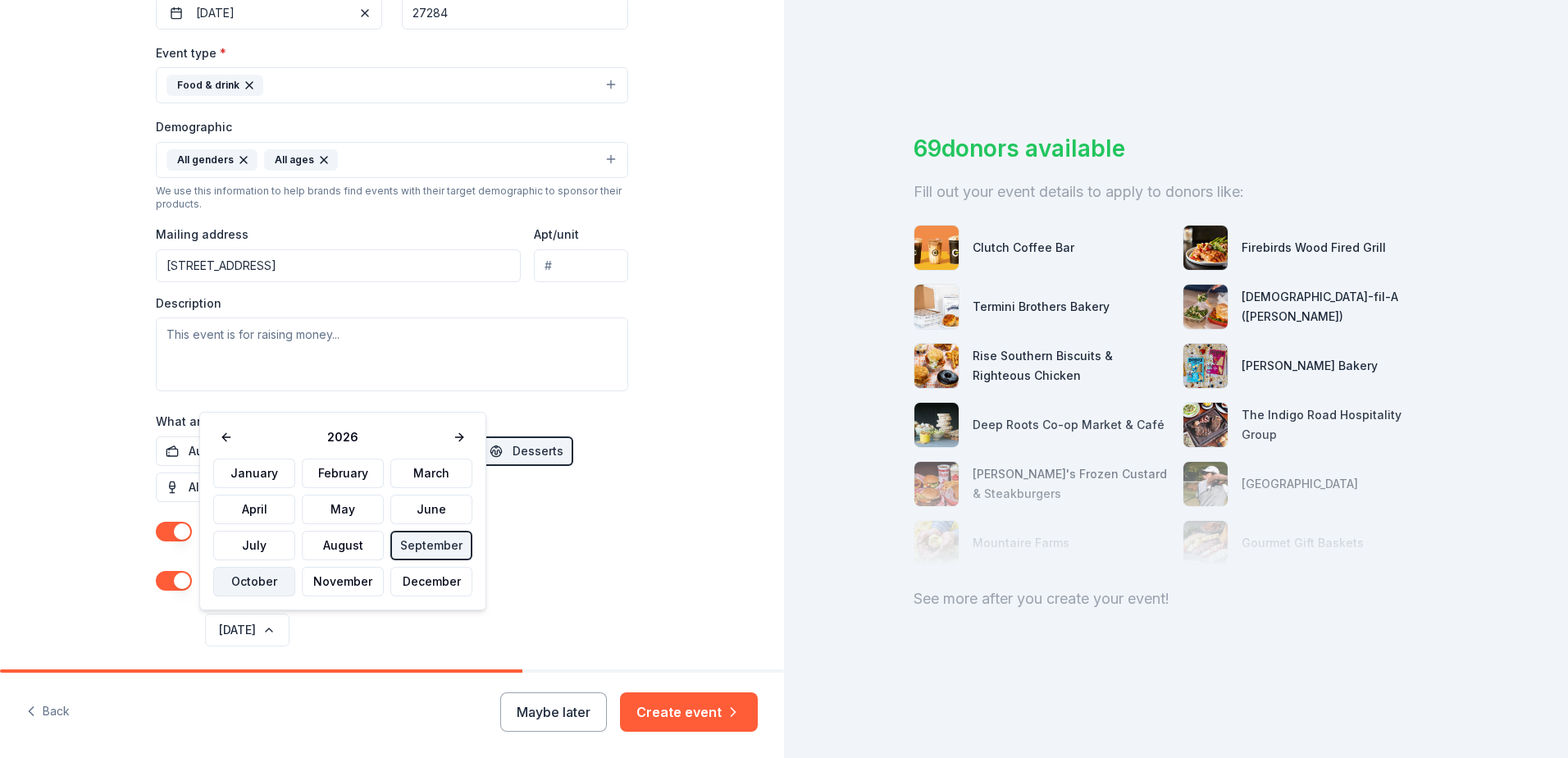
click at [261, 580] on button "October" at bounding box center [254, 581] width 82 height 30
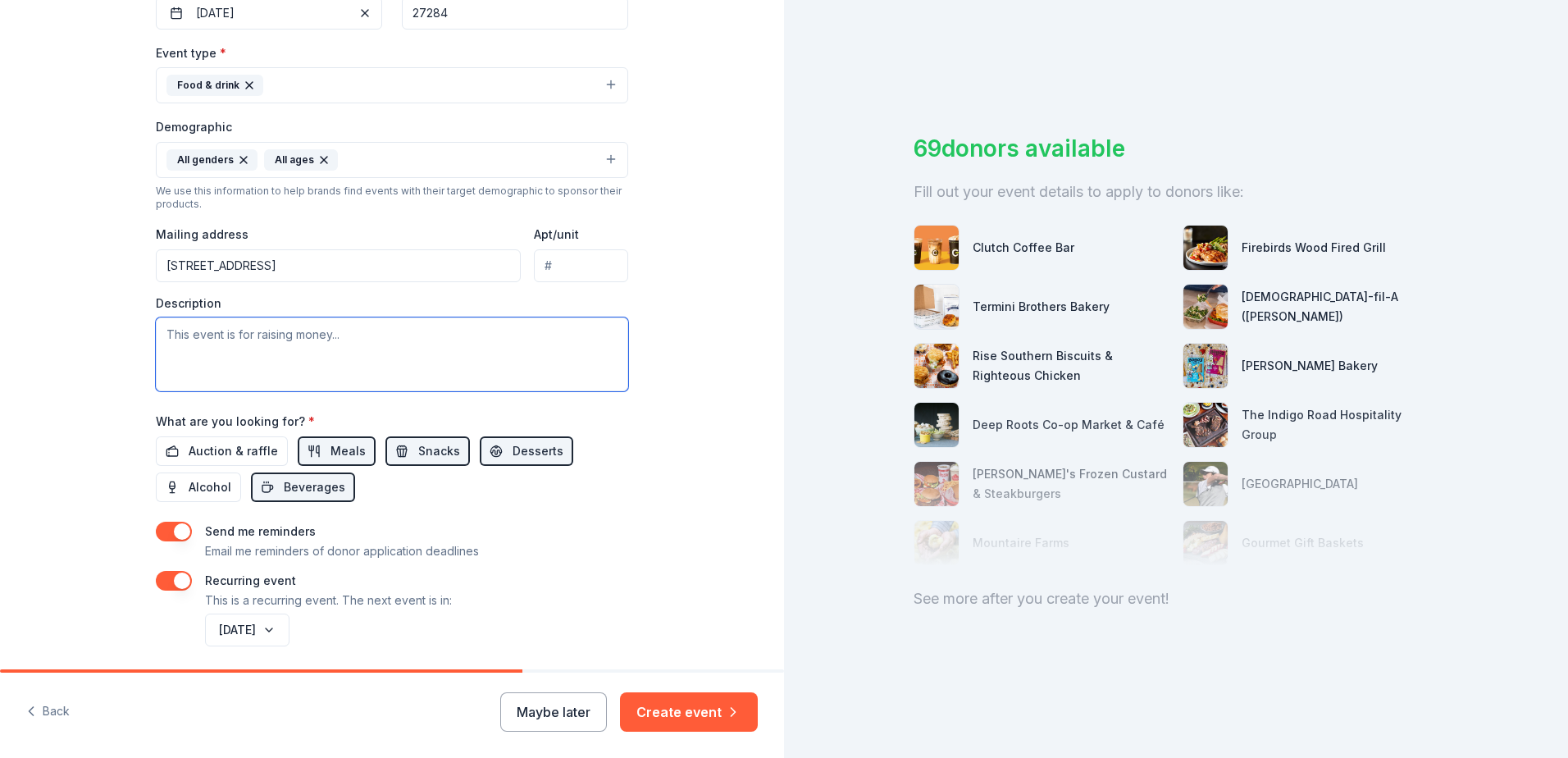
click at [378, 353] on textarea at bounding box center [392, 354] width 472 height 74
click at [324, 337] on textarea at bounding box center [392, 354] width 472 height 74
paste textarea "What They Are Monthly teacher & staff appreciation lunches PTA hosts with suppo…"
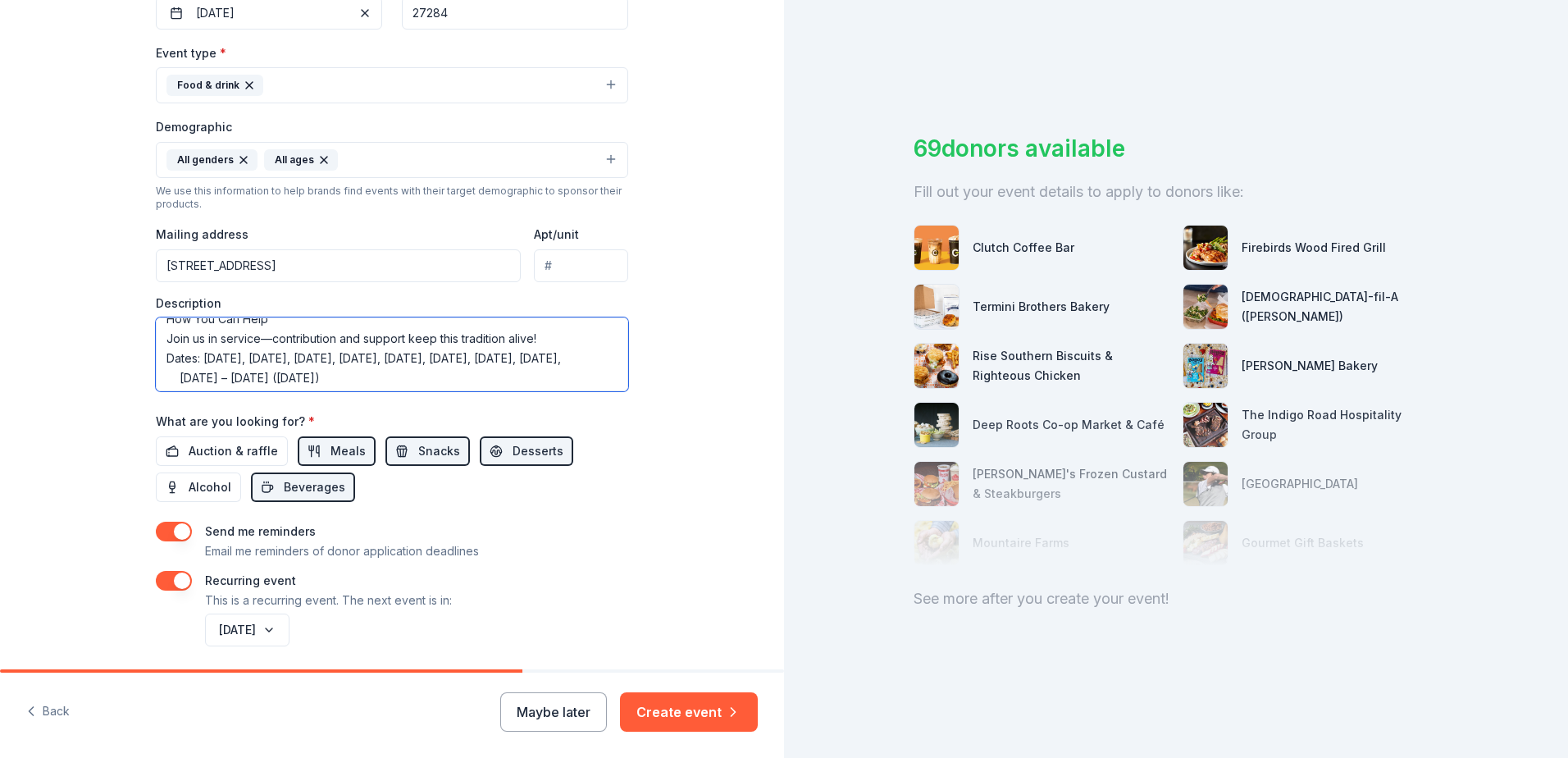
scroll to position [232, 0]
click at [268, 337] on textarea "What They Are Monthly teacher & staff appreciation lunches PTA hosts with suppo…" at bounding box center [392, 354] width 472 height 74
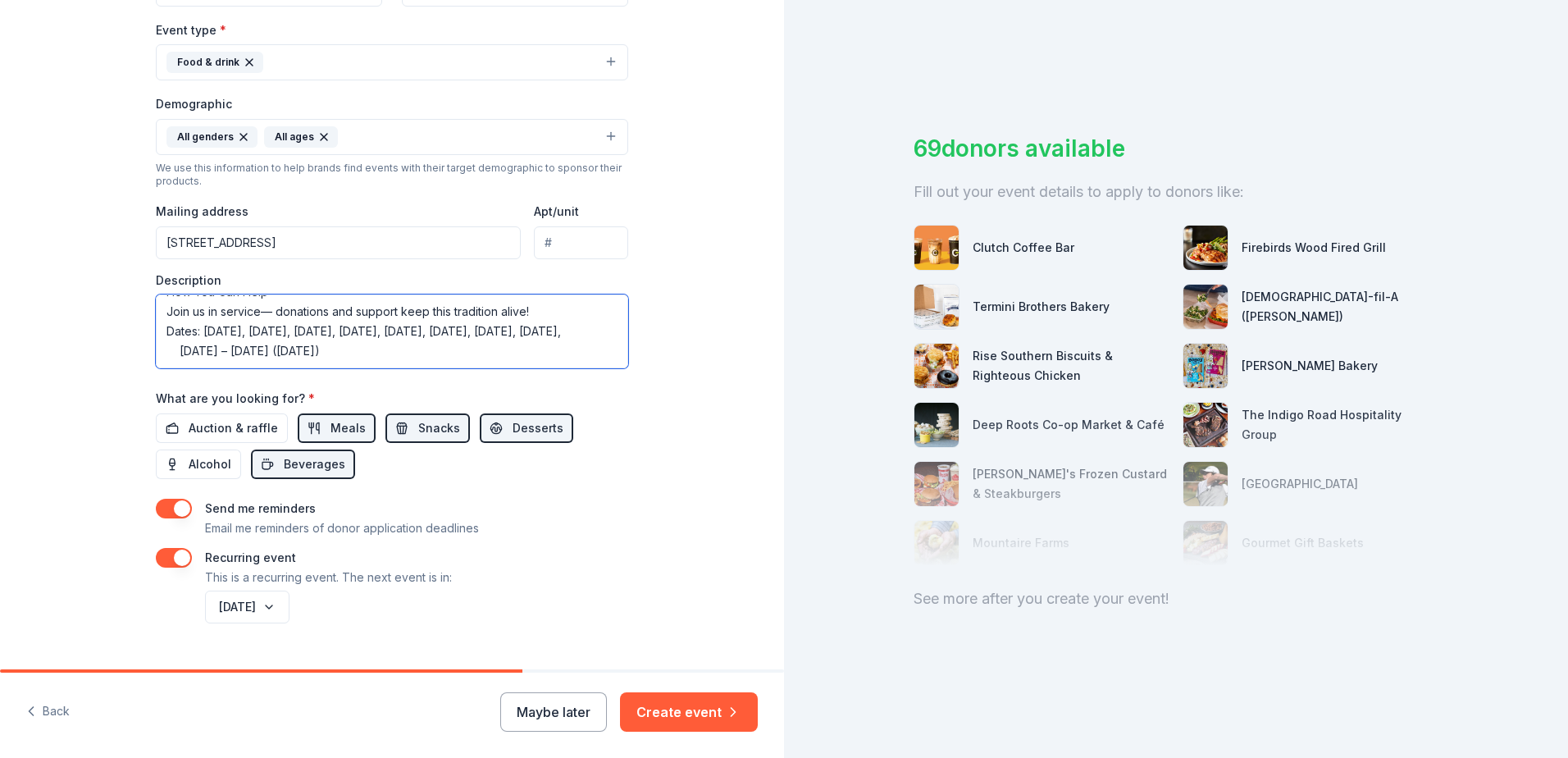
scroll to position [463, 0]
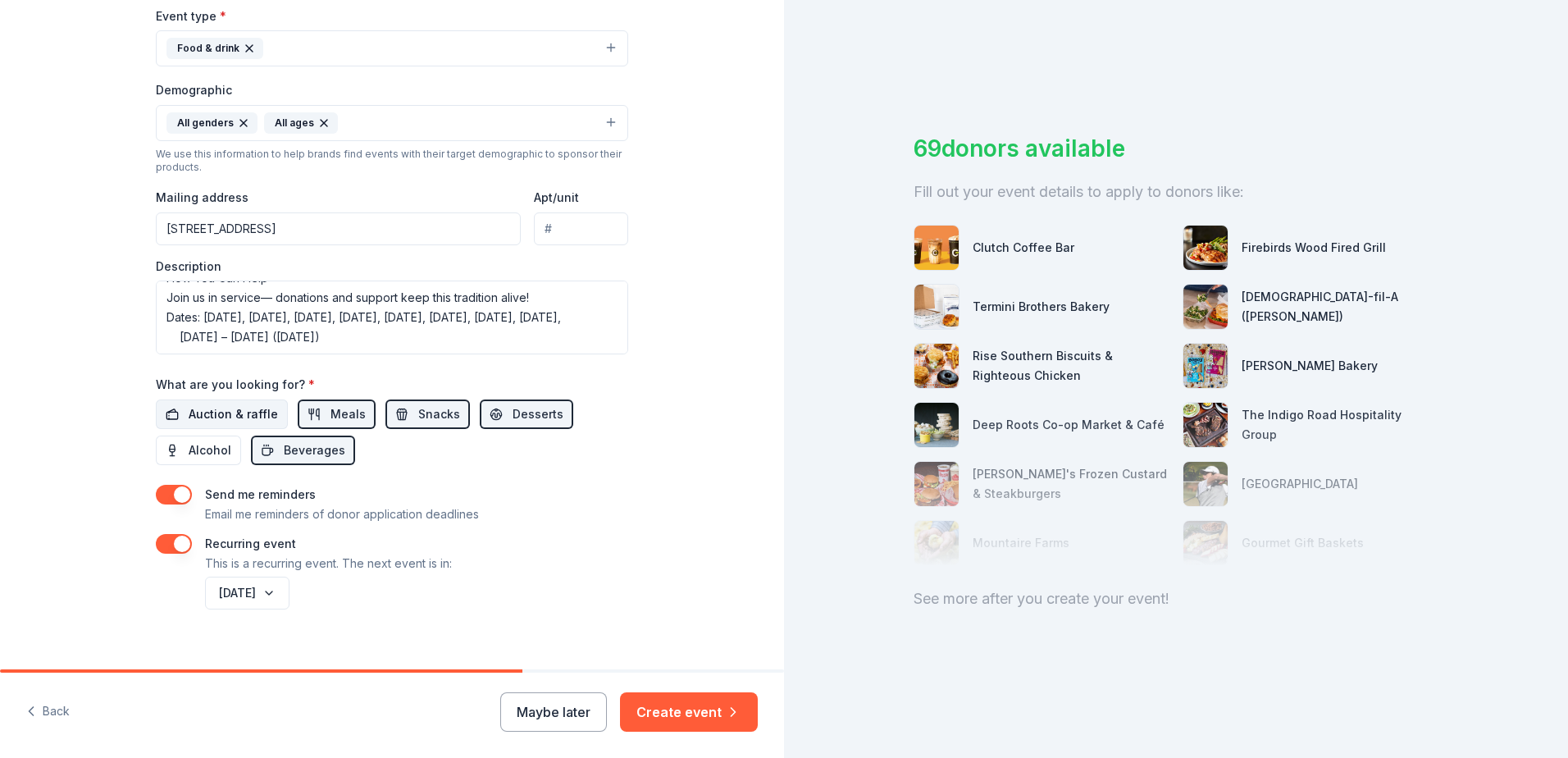
click at [220, 416] on span "Auction & raffle" at bounding box center [233, 415] width 89 height 20
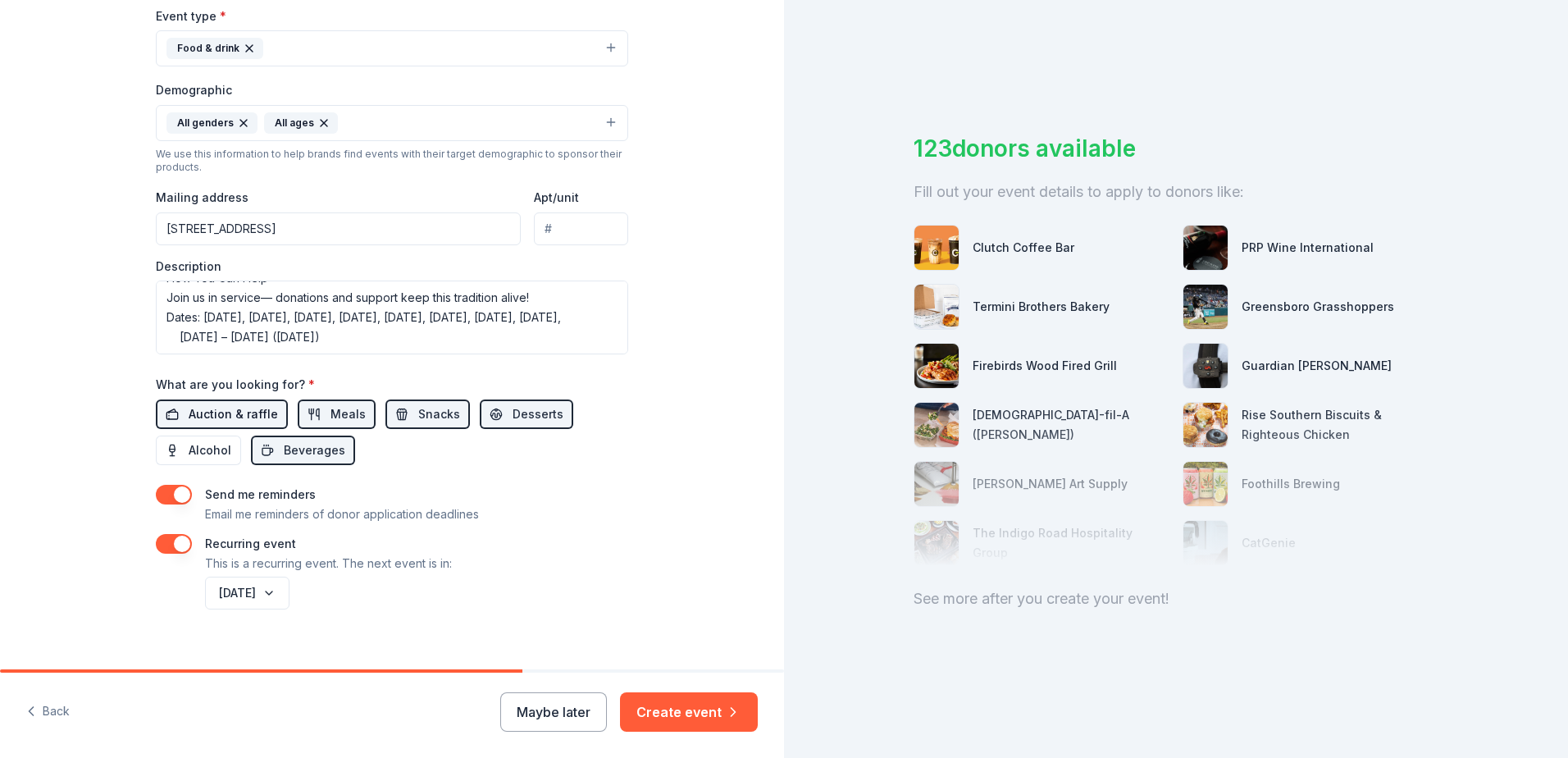
scroll to position [485, 0]
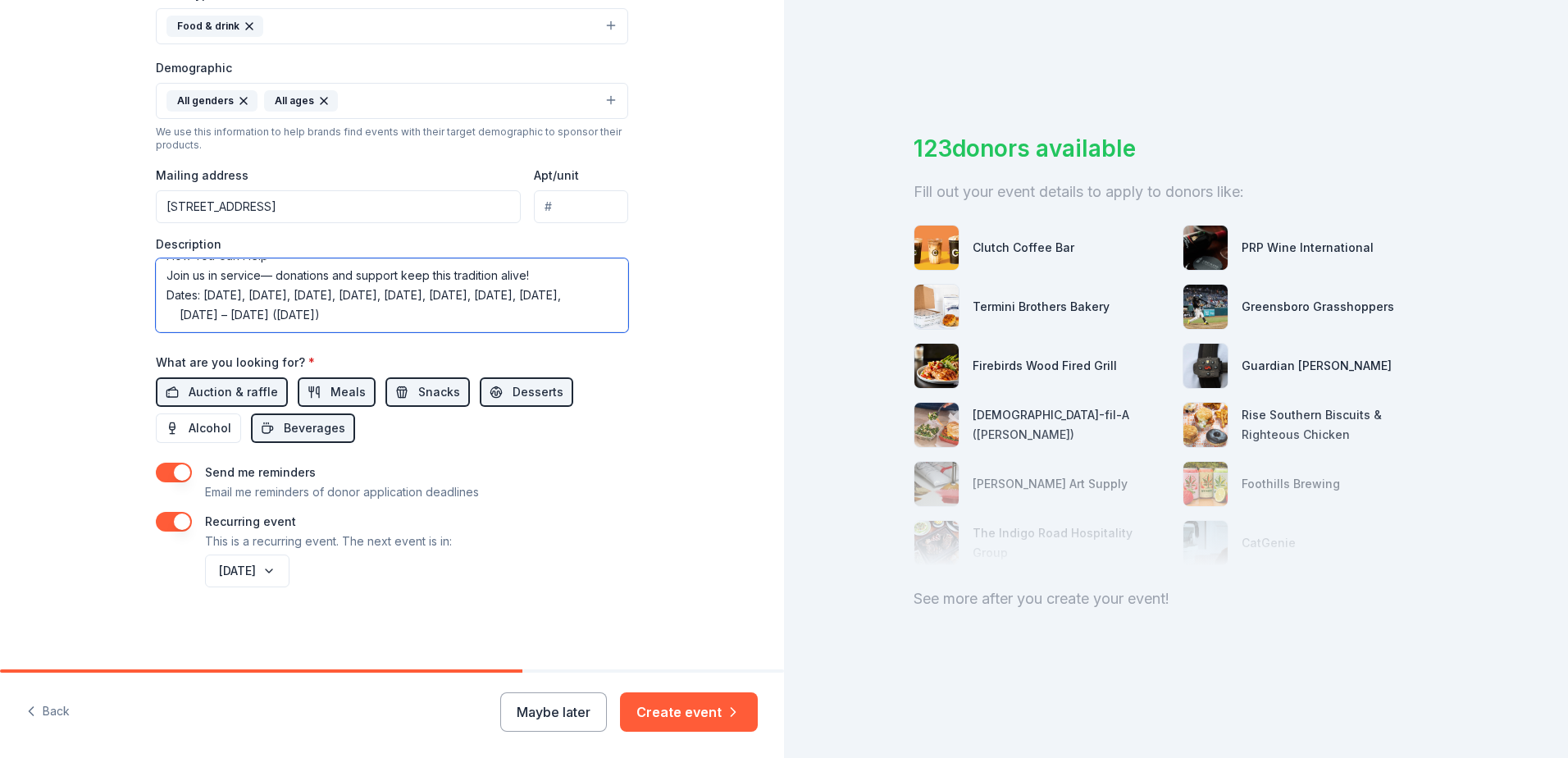
click at [412, 298] on textarea "What They Are Monthly teacher & staff appreciation lunches PTA hosts with suppo…" at bounding box center [392, 295] width 472 height 74
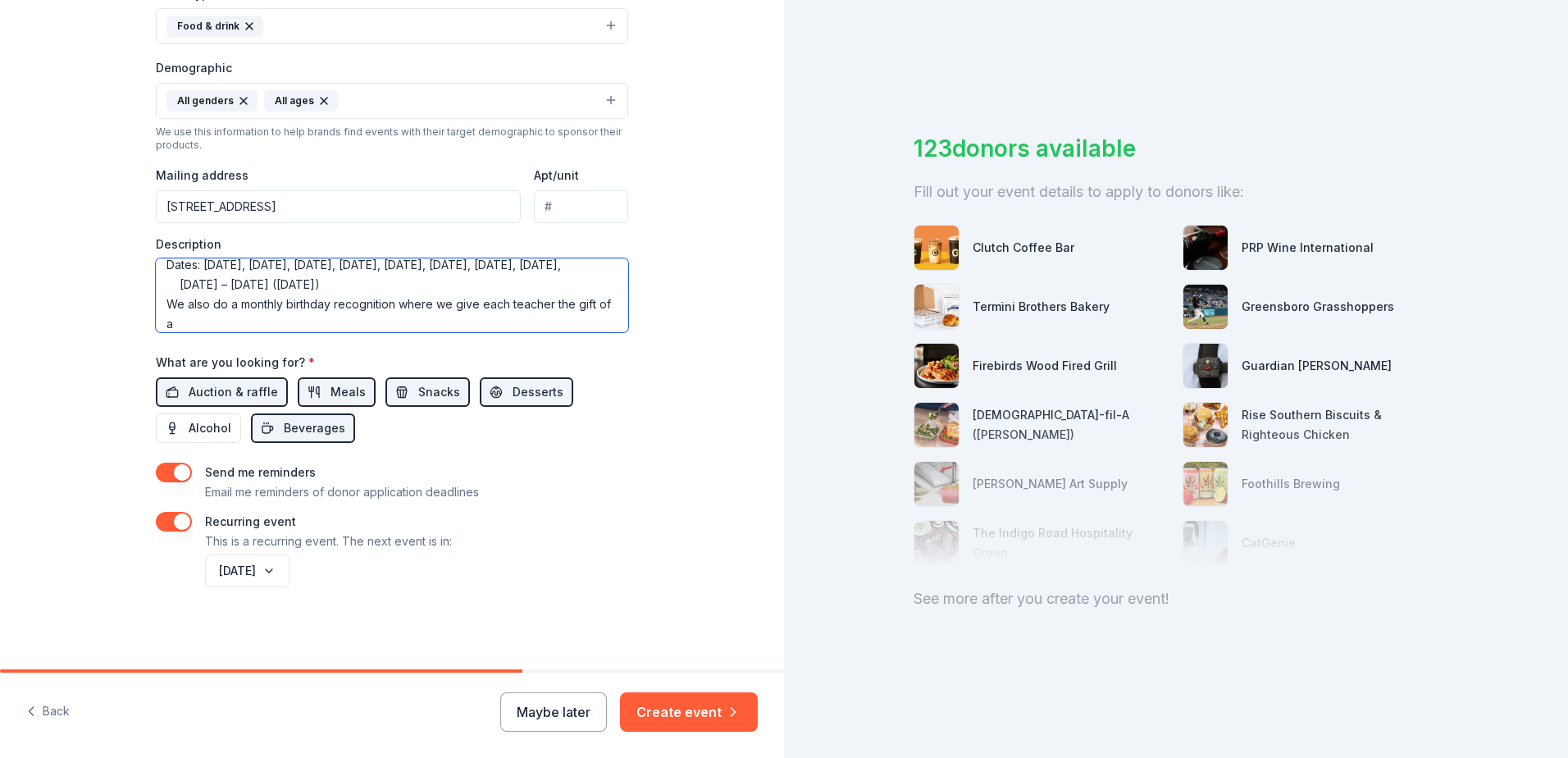
click at [251, 320] on textarea "What They Are Monthly teacher & staff appreciation lunches PTA hosts with suppo…" at bounding box center [392, 295] width 472 height 74
click at [312, 325] on textarea "What They Are Monthly teacher & staff appreciation lunches PTA hosts with suppo…" at bounding box center [392, 295] width 472 height 74
type textarea "What They Are Monthly teacher & staff appreciation lunches PTA hosts with suppo…"
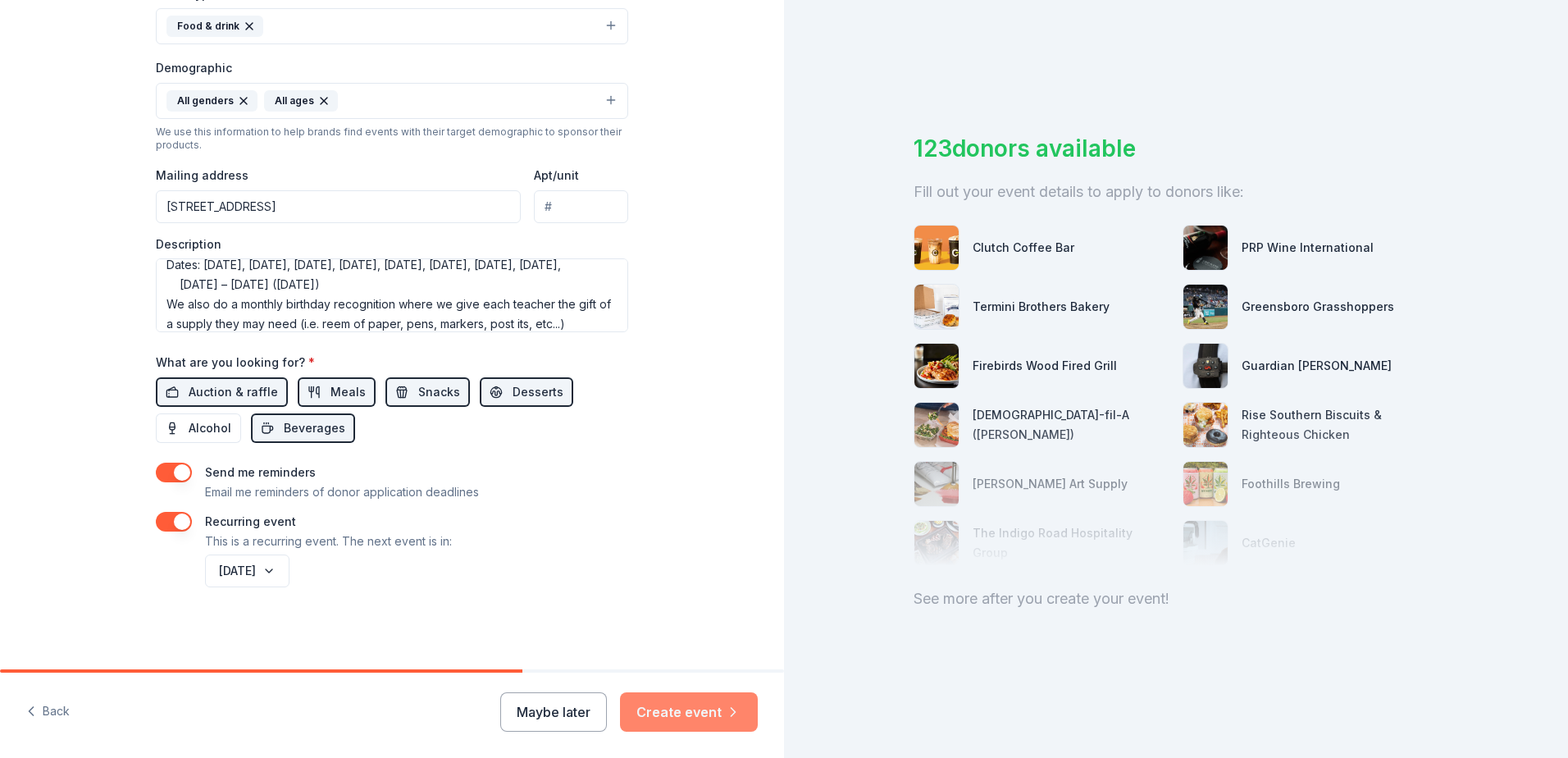
click at [676, 712] on button "Create event" at bounding box center [688, 712] width 138 height 40
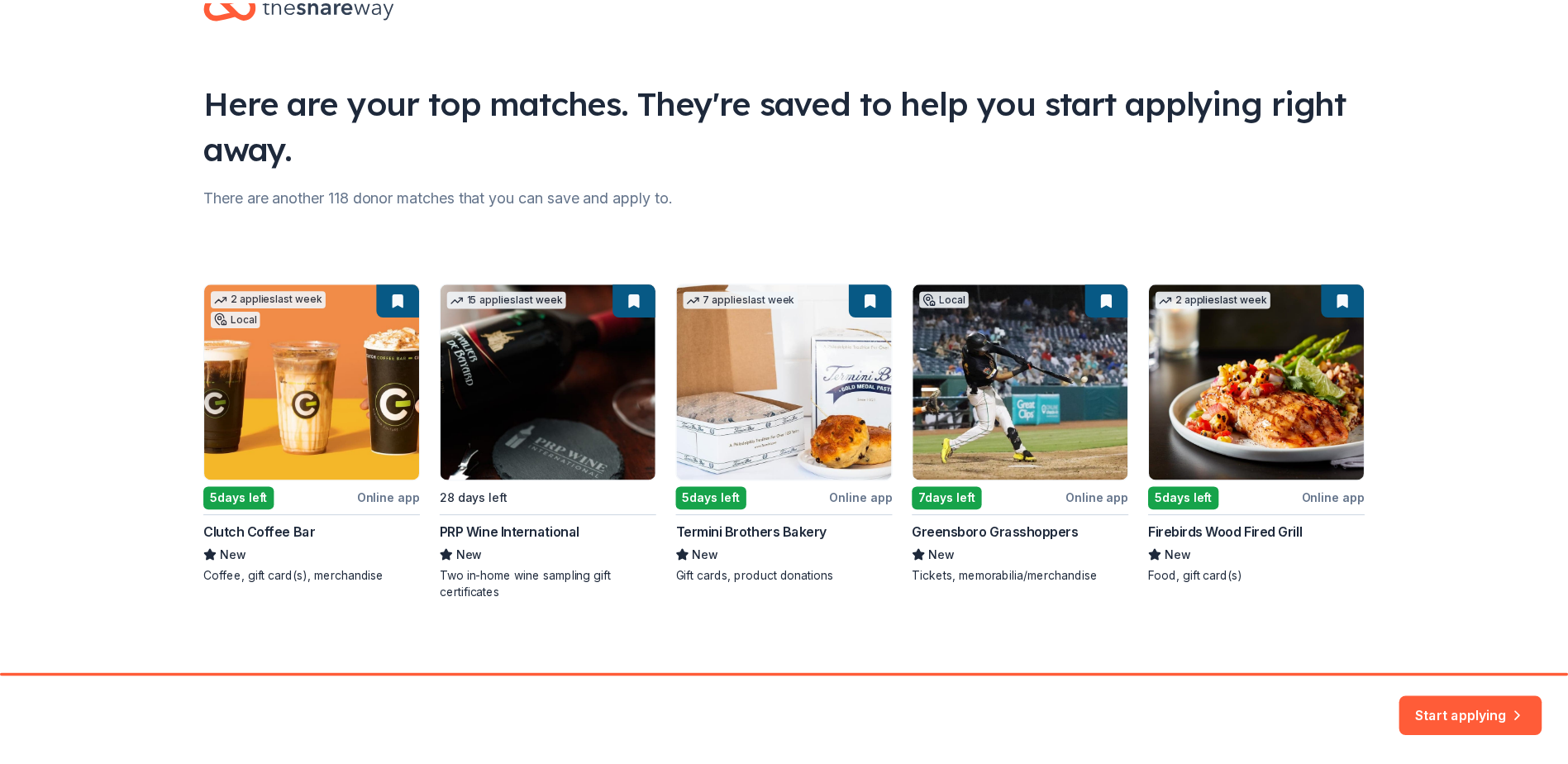
scroll to position [60, 0]
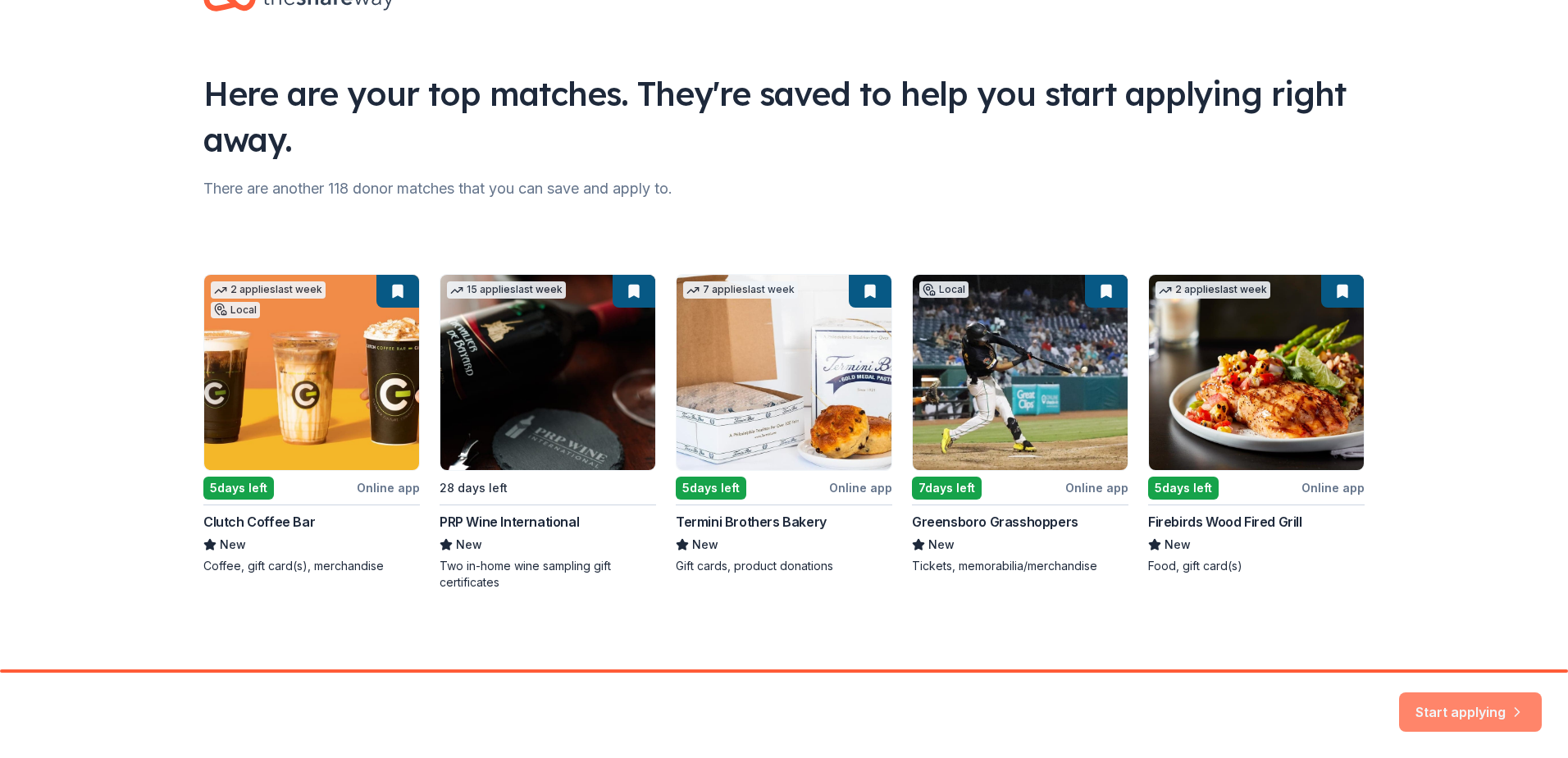
click at [1415, 707] on button "Start applying" at bounding box center [1470, 702] width 143 height 40
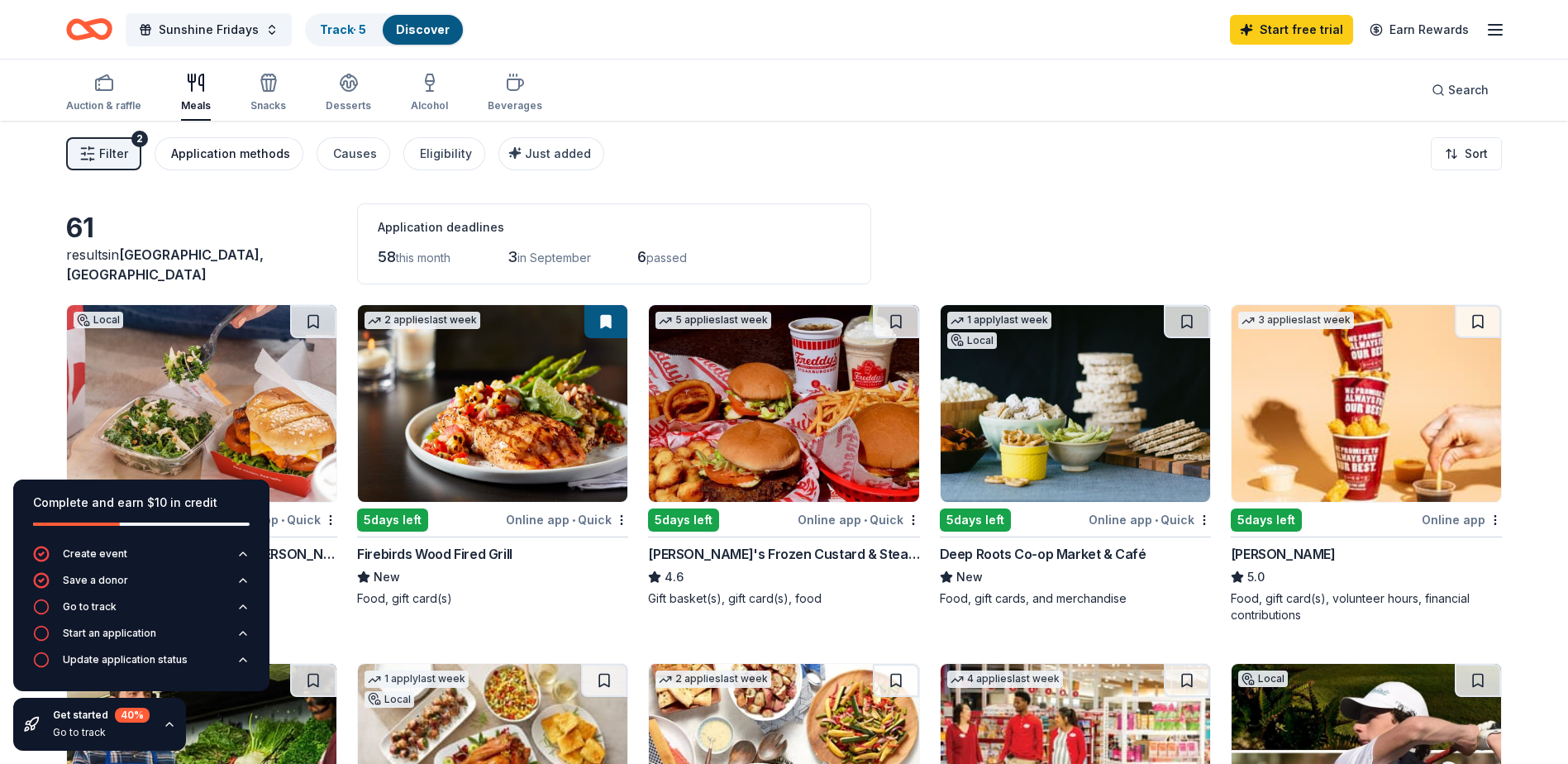
click at [247, 153] on div "Application methods" at bounding box center [230, 154] width 119 height 20
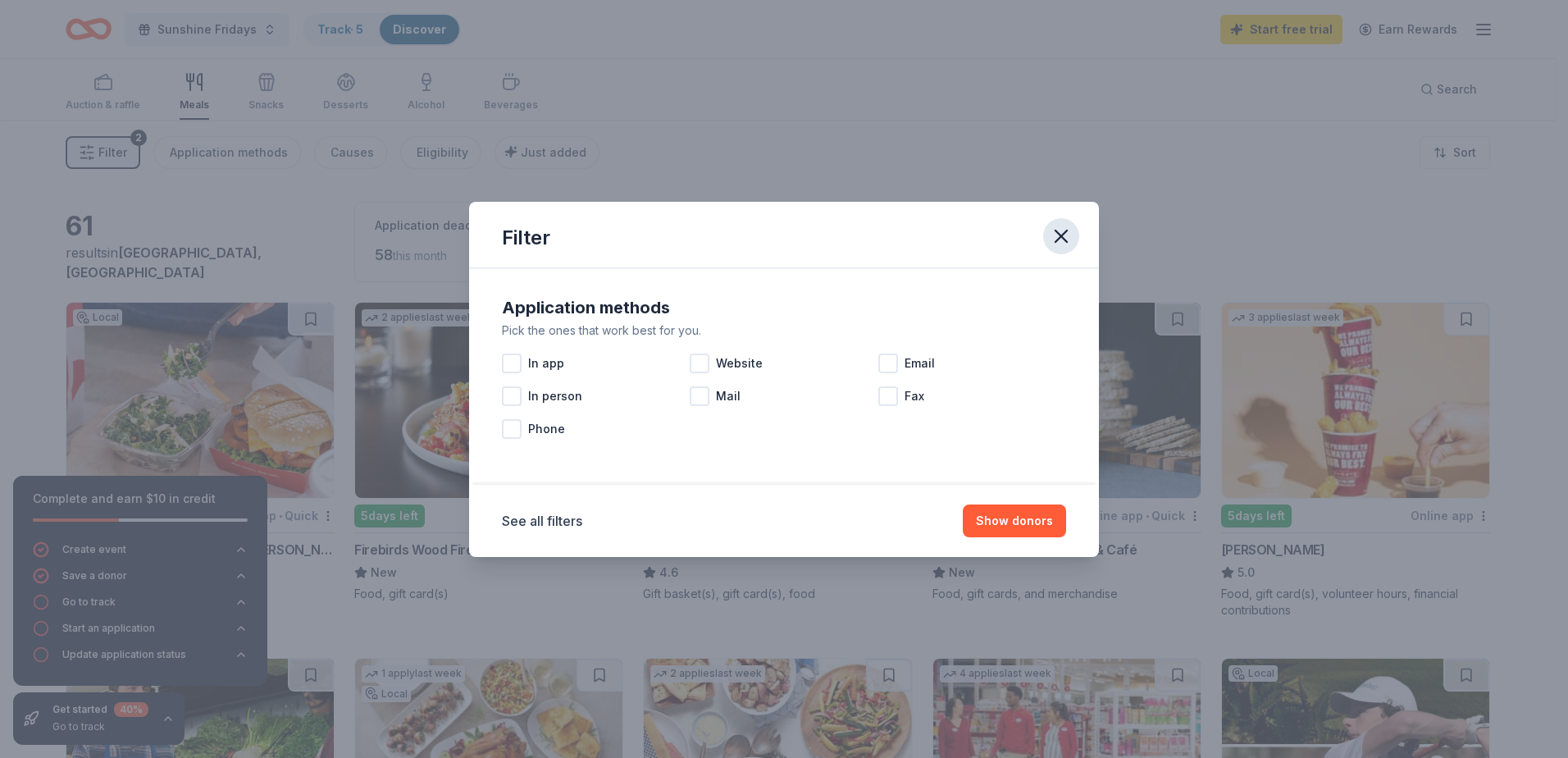
click at [1068, 236] on icon "button" at bounding box center [1060, 236] width 23 height 23
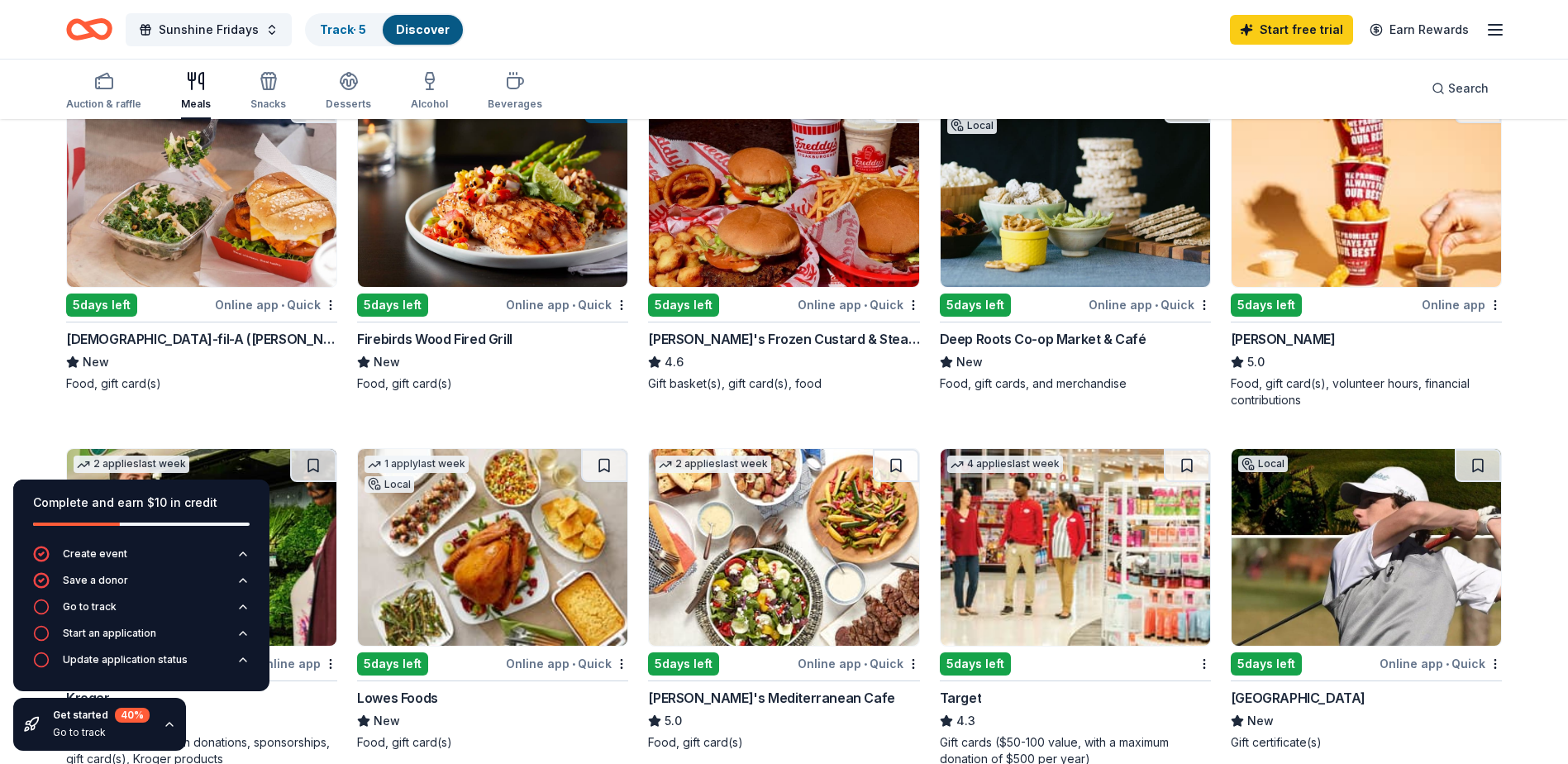
scroll to position [220, 0]
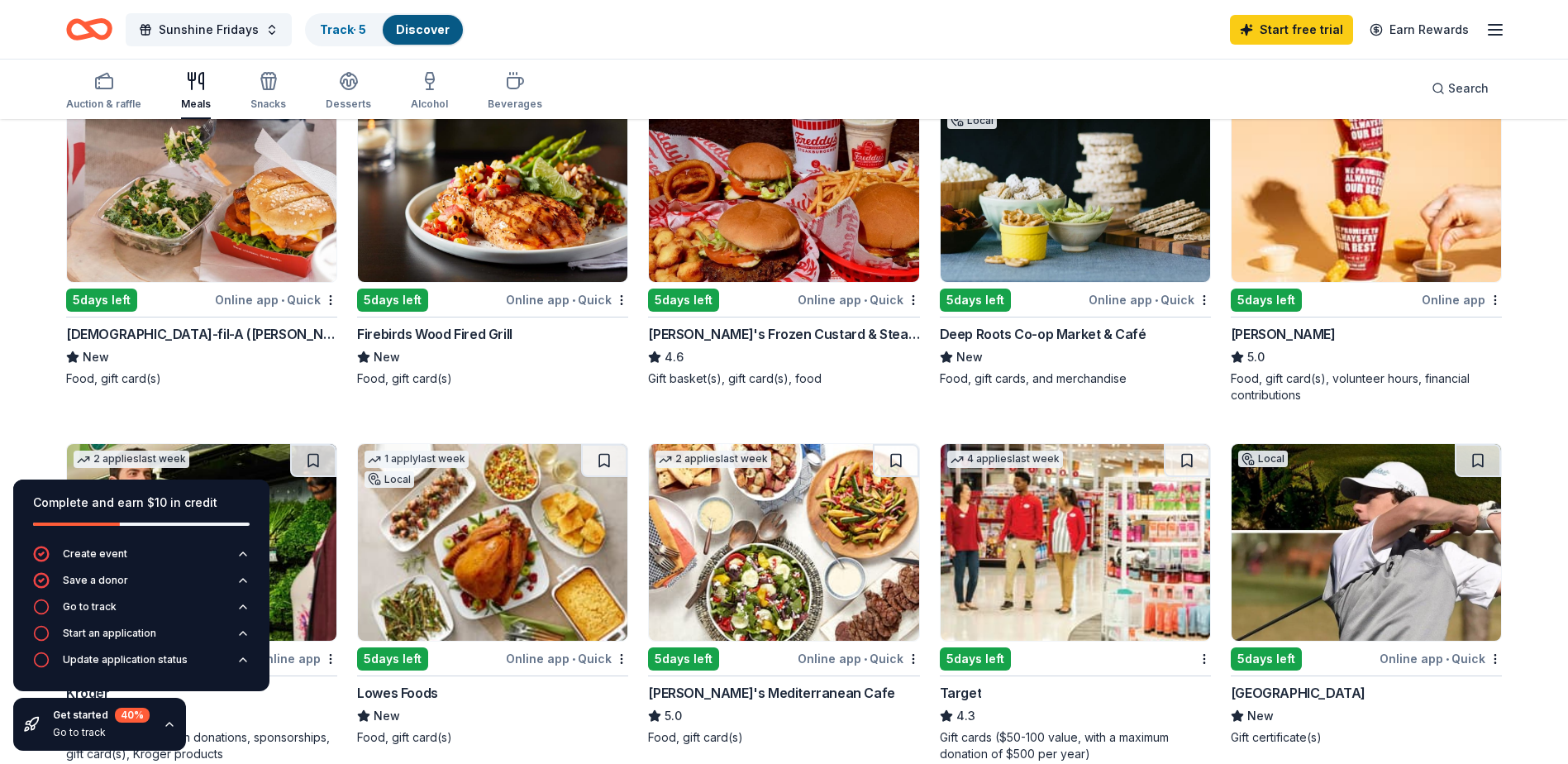
click at [264, 298] on div "Online app • Quick" at bounding box center [276, 300] width 122 height 21
click at [1455, 299] on div "Online app" at bounding box center [1462, 300] width 80 height 21
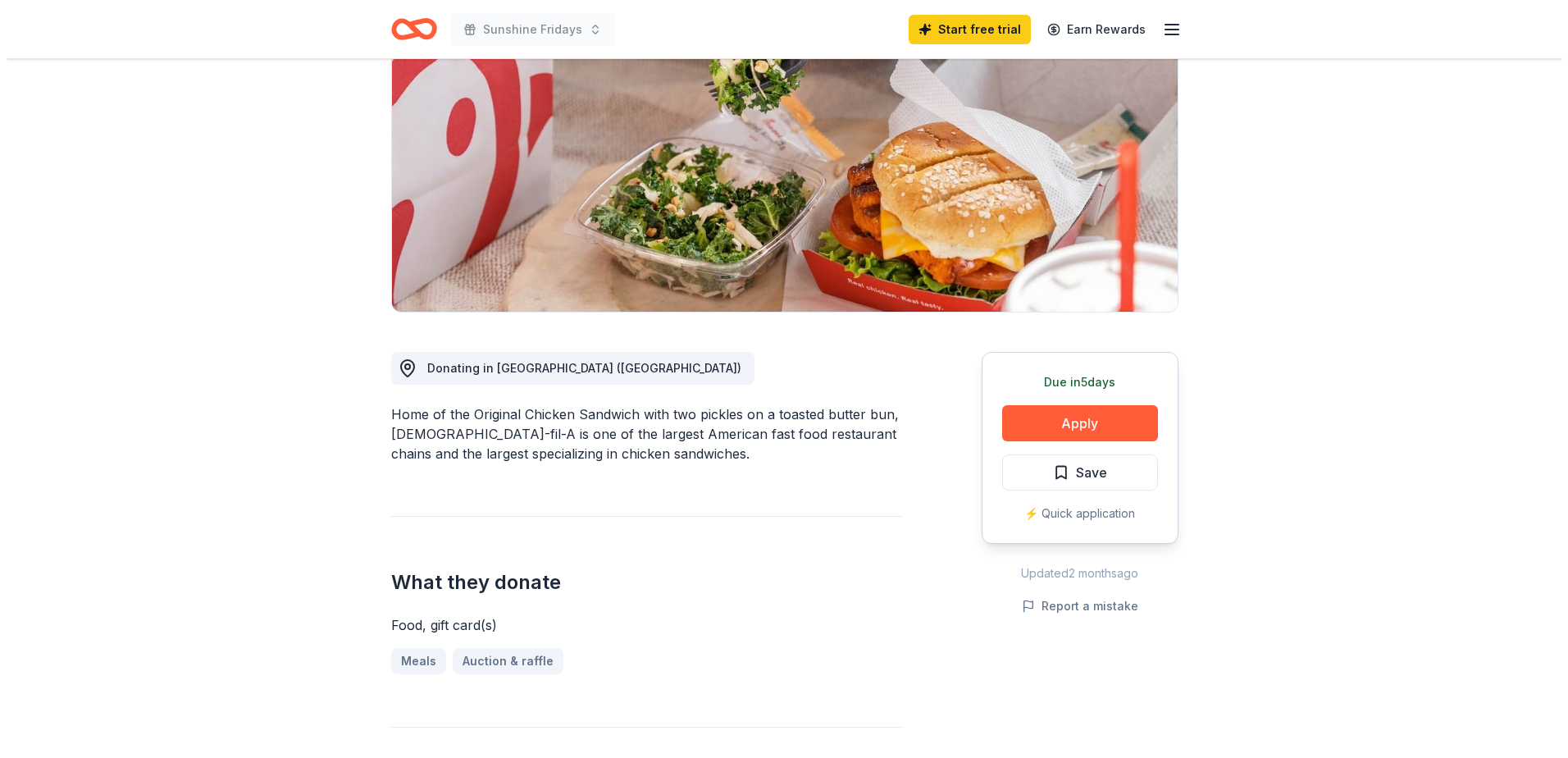
scroll to position [195, 0]
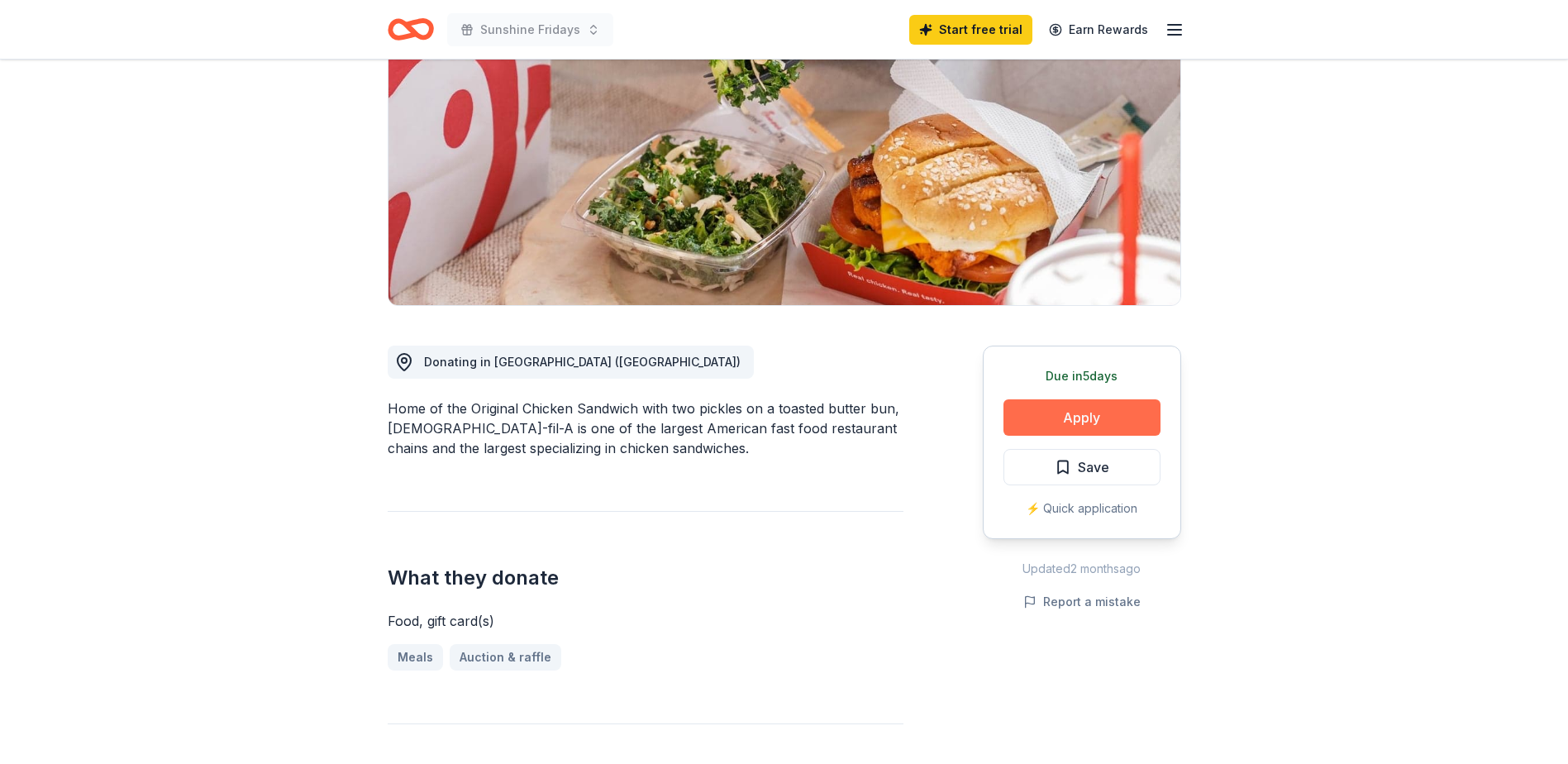
click at [1063, 414] on button "Apply" at bounding box center [1082, 418] width 158 height 36
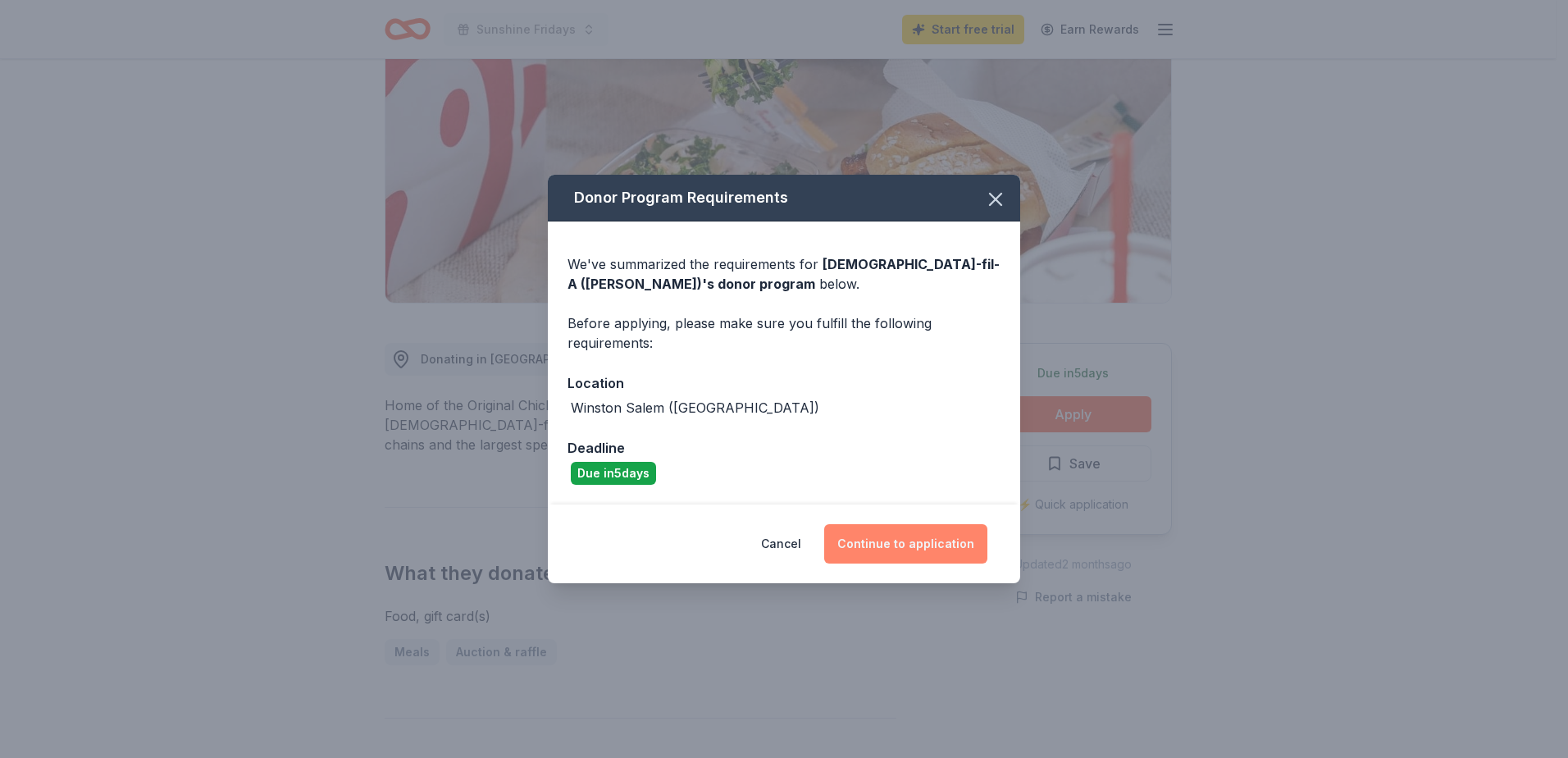
click at [887, 547] on button "Continue to application" at bounding box center [905, 544] width 163 height 40
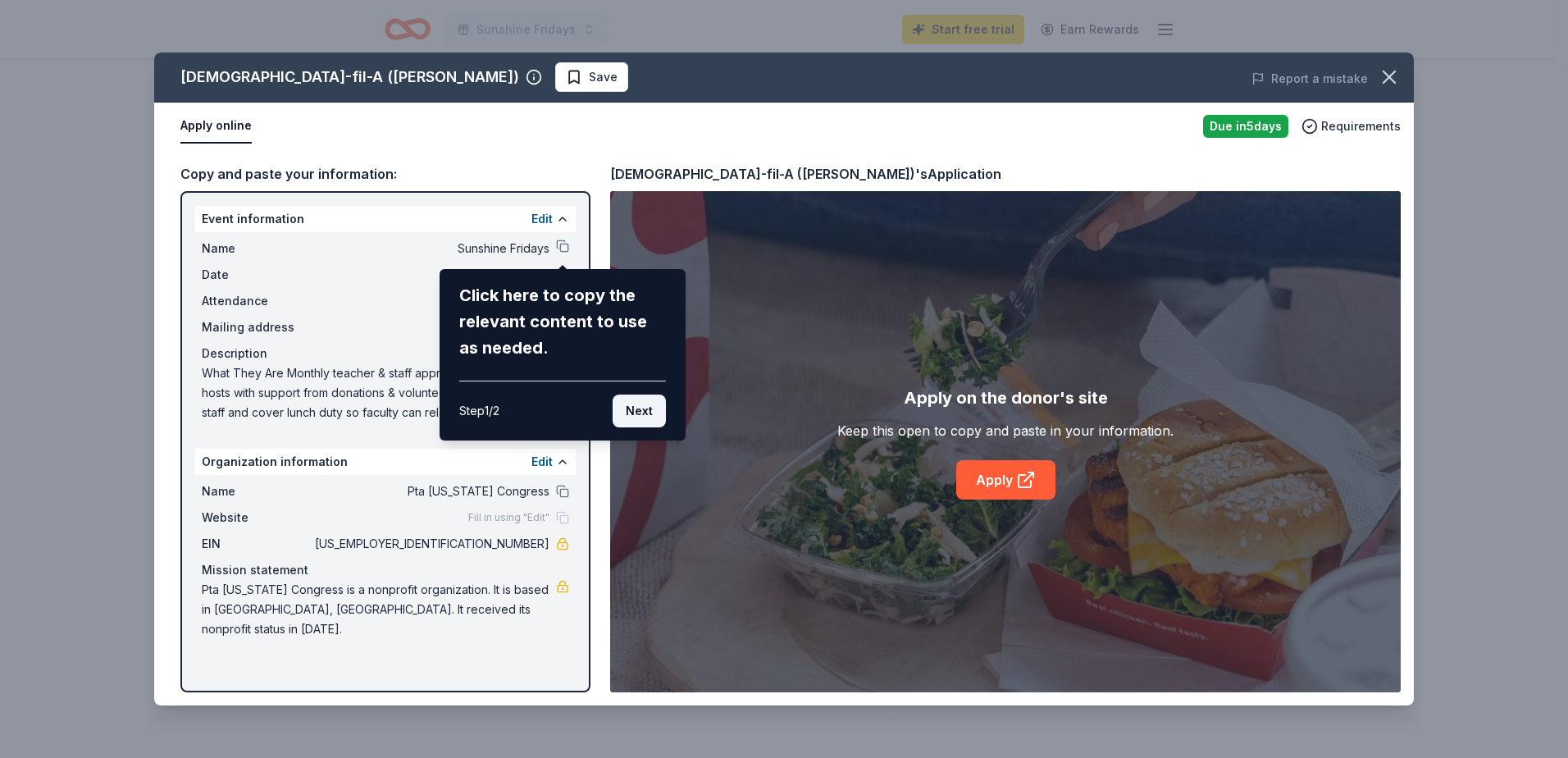
click at [648, 417] on button "Next" at bounding box center [639, 411] width 53 height 33
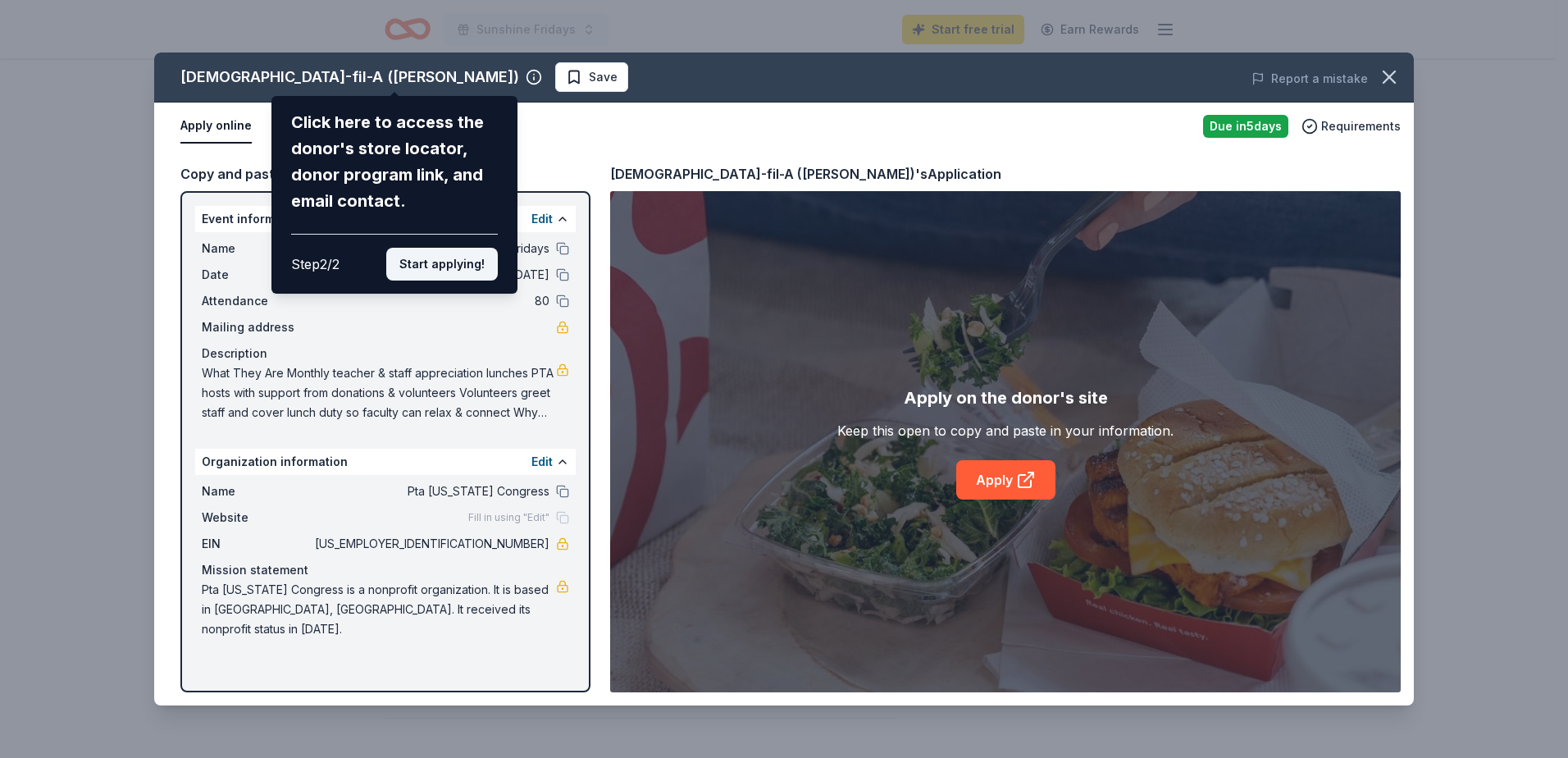
click at [448, 267] on button "Start applying!" at bounding box center [442, 264] width 111 height 33
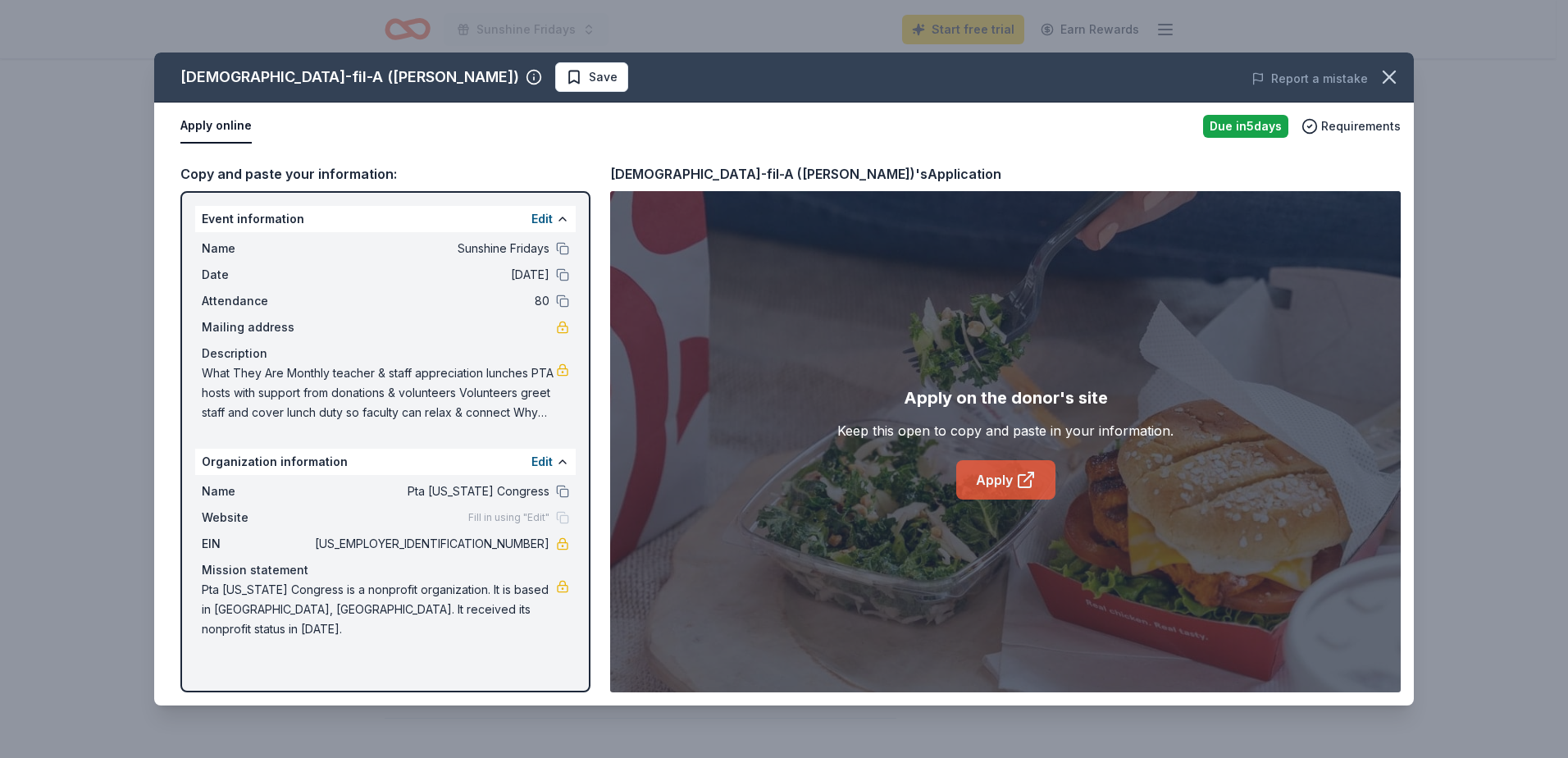
click at [1019, 485] on icon at bounding box center [1025, 482] width 13 height 13
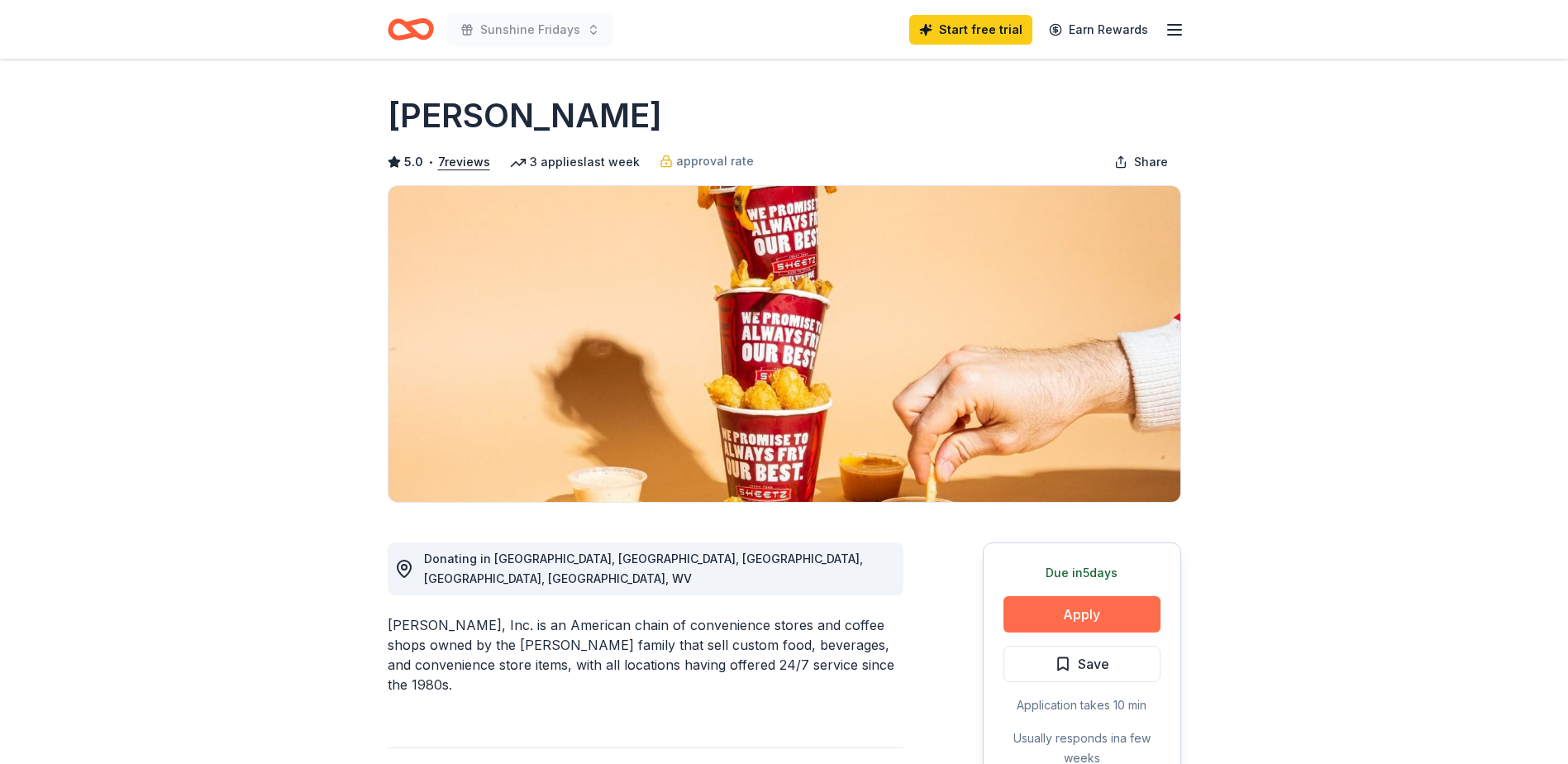
click at [1041, 613] on button "Apply" at bounding box center [1082, 615] width 158 height 36
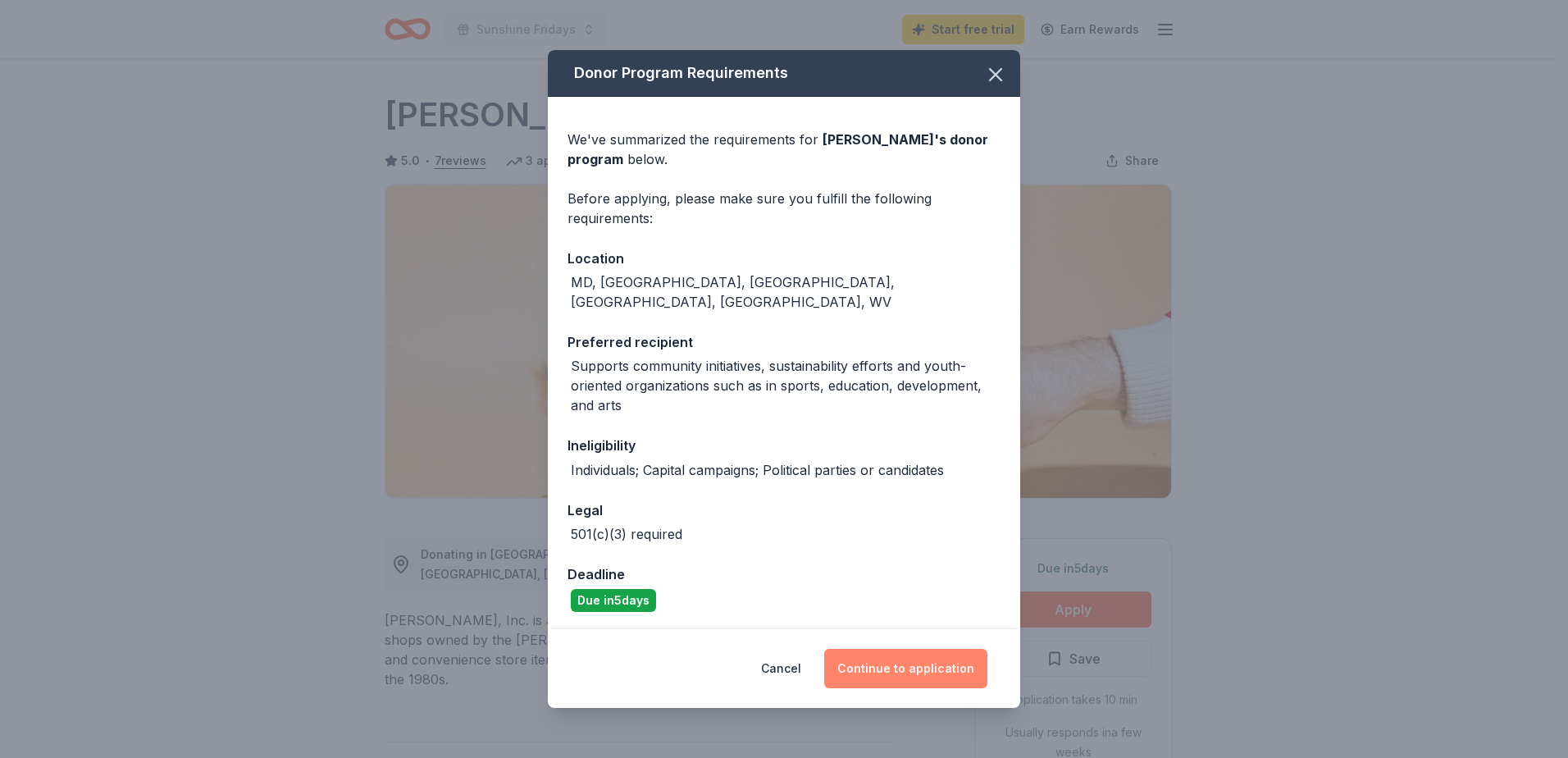
click at [895, 654] on button "Continue to application" at bounding box center [905, 669] width 163 height 40
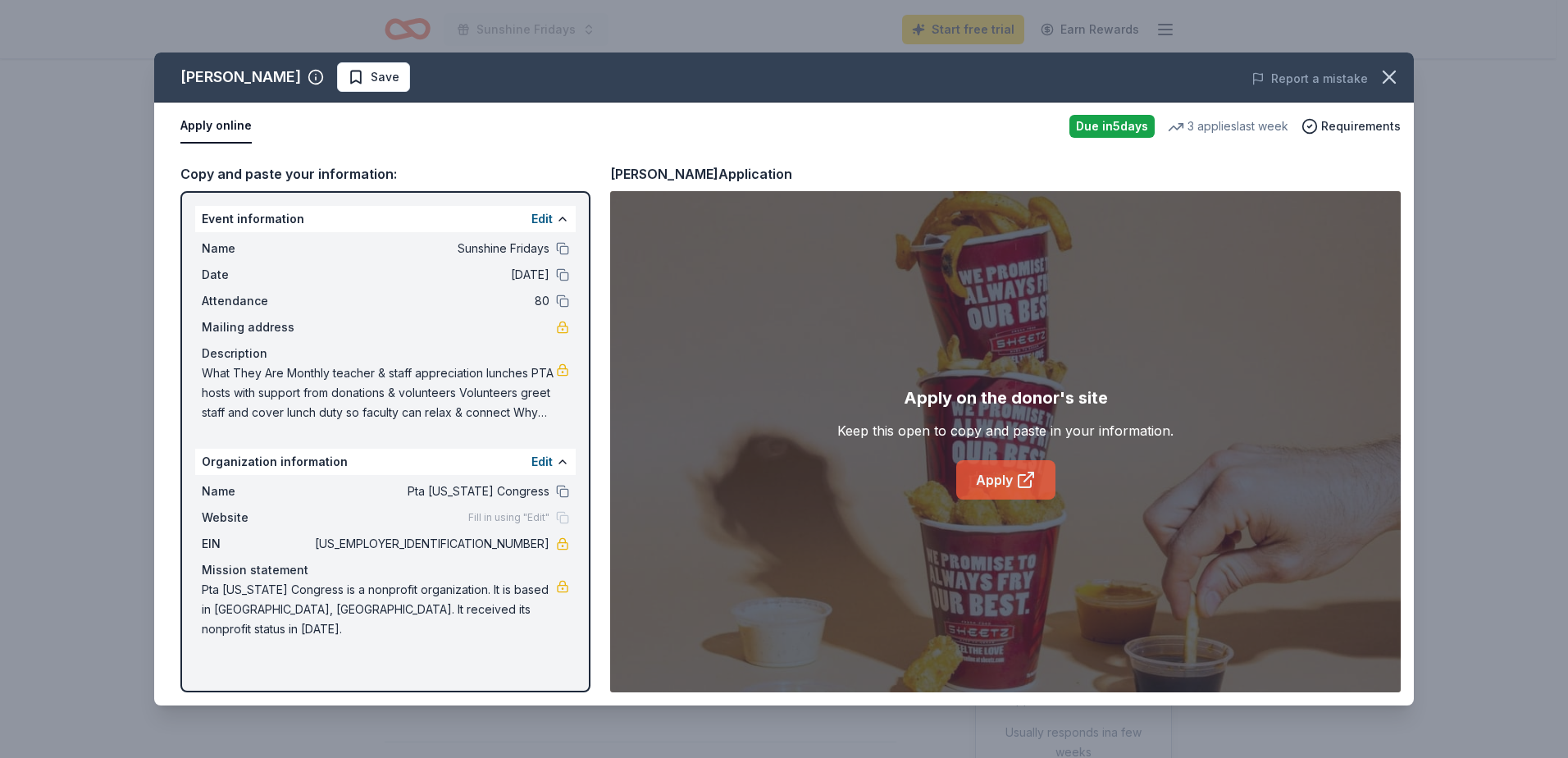
click at [993, 482] on link "Apply" at bounding box center [1006, 480] width 99 height 40
click at [997, 478] on link "Apply" at bounding box center [1006, 480] width 99 height 40
